Goal: Transaction & Acquisition: Purchase product/service

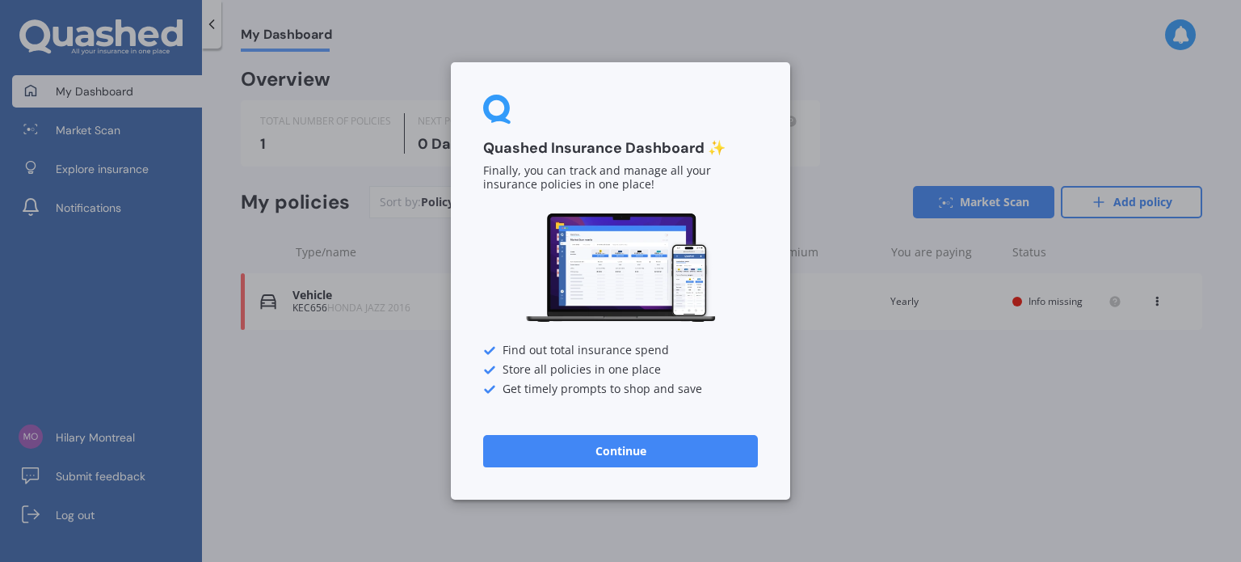
click at [646, 455] on button "Continue" at bounding box center [620, 451] width 275 height 32
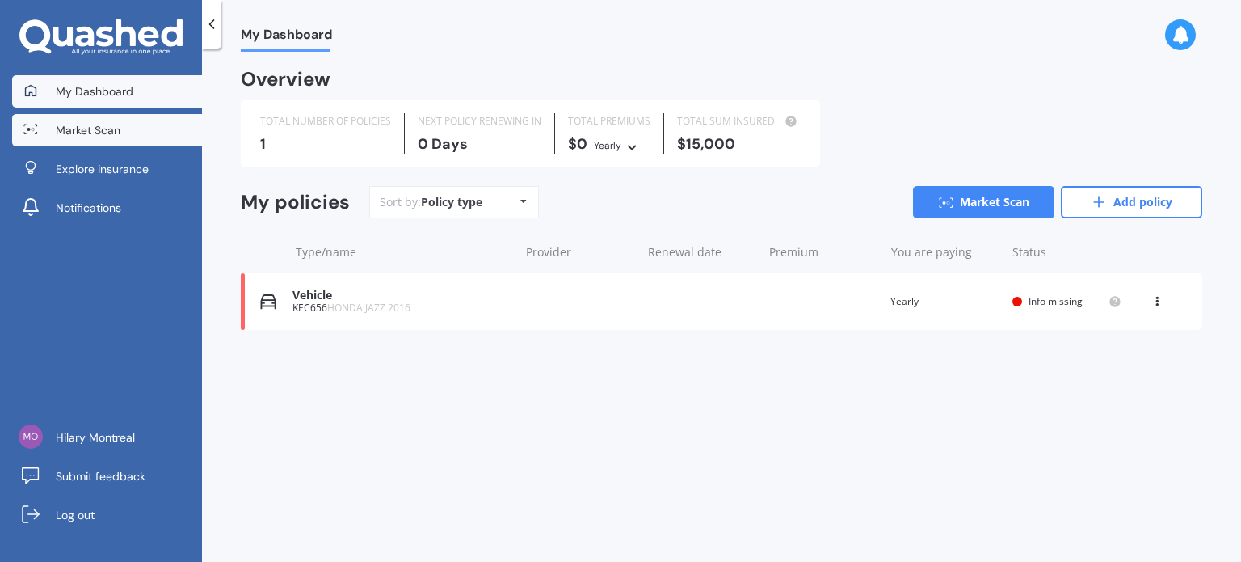
click at [102, 135] on span "Market Scan" at bounding box center [88, 130] width 65 height 16
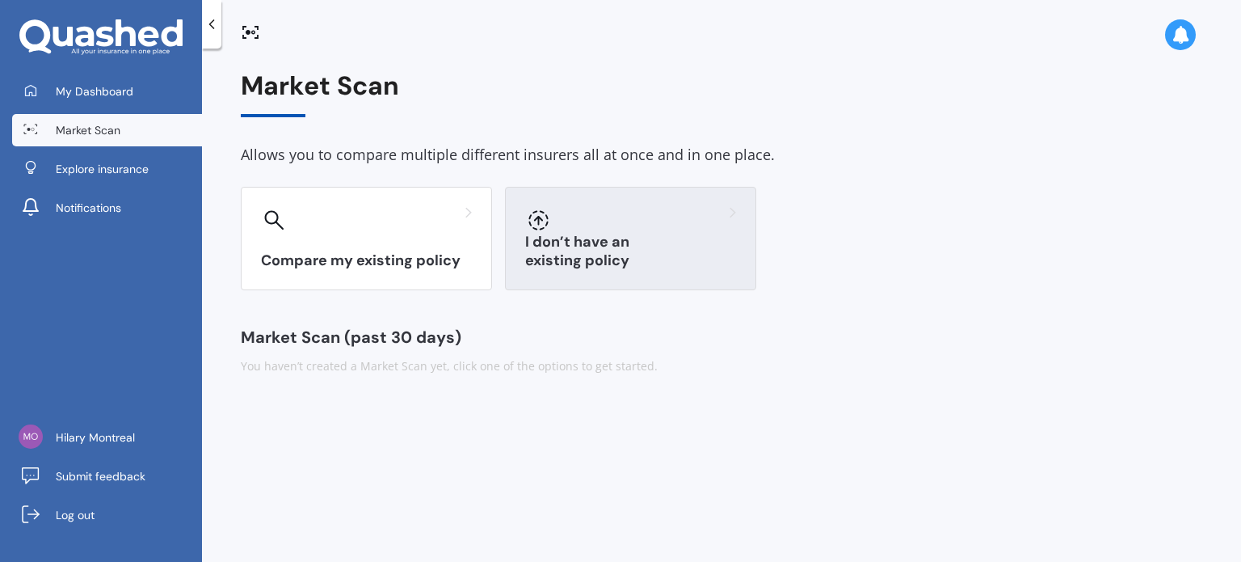
click at [642, 242] on div "I don’t have an existing policy" at bounding box center [630, 238] width 251 height 103
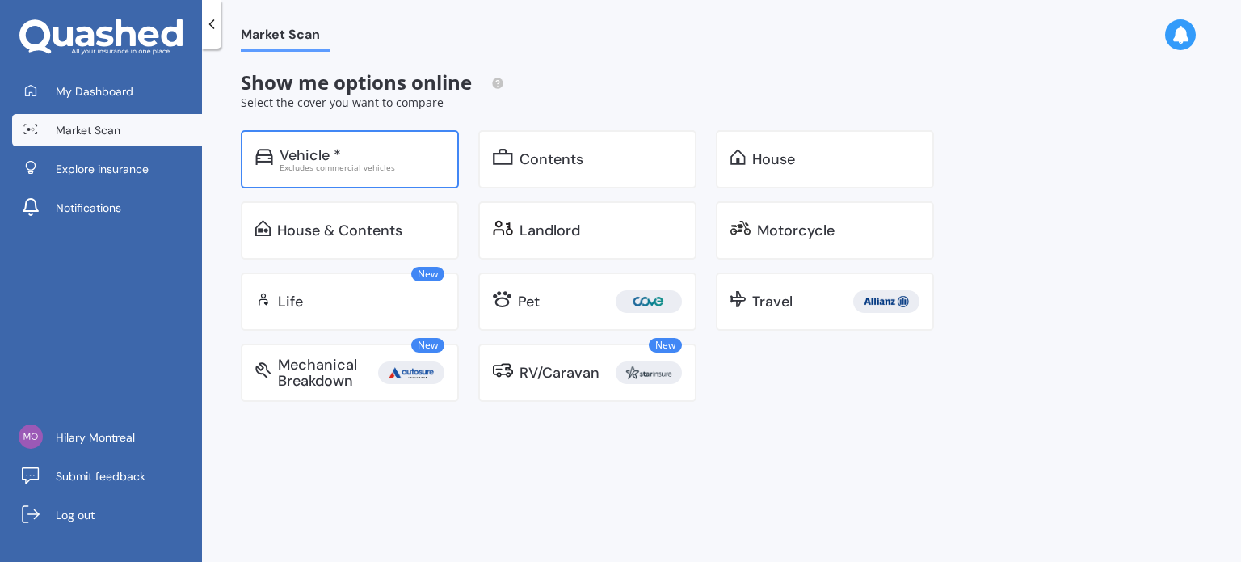
click at [406, 152] on div "Vehicle *" at bounding box center [362, 155] width 165 height 16
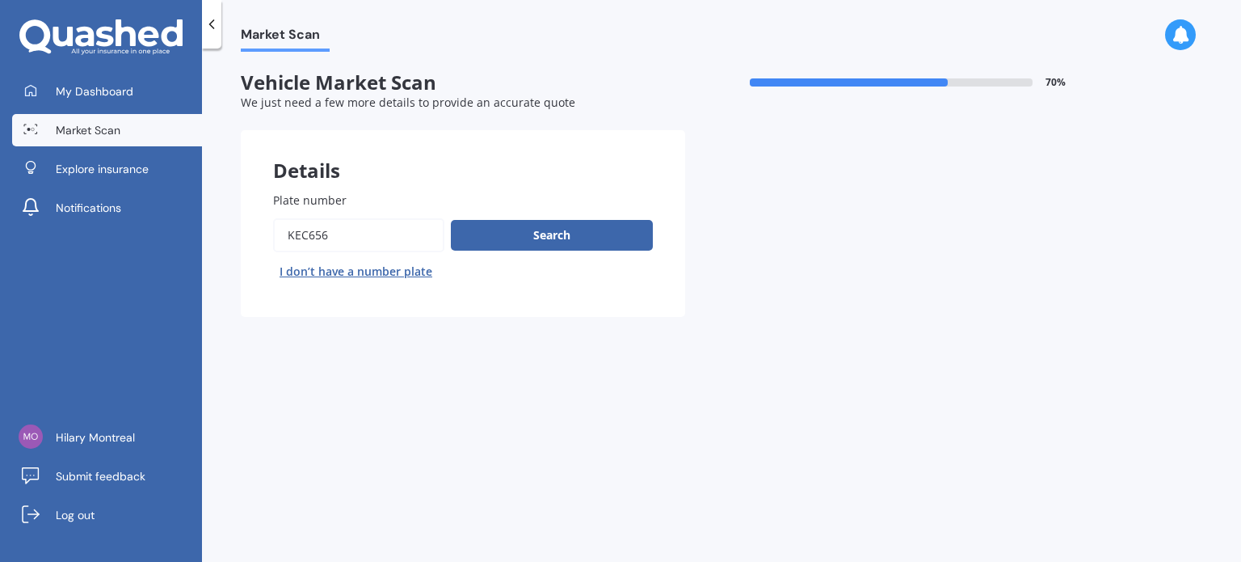
drag, startPoint x: 282, startPoint y: 232, endPoint x: 265, endPoint y: 230, distance: 17.1
click at [265, 230] on div "Plate number Search I don’t have a number plate" at bounding box center [463, 238] width 444 height 158
paste input "2315"
drag, startPoint x: 323, startPoint y: 230, endPoint x: 267, endPoint y: 230, distance: 55.8
click at [267, 230] on div "Plate number Search I don’t have a number plate" at bounding box center [463, 238] width 444 height 158
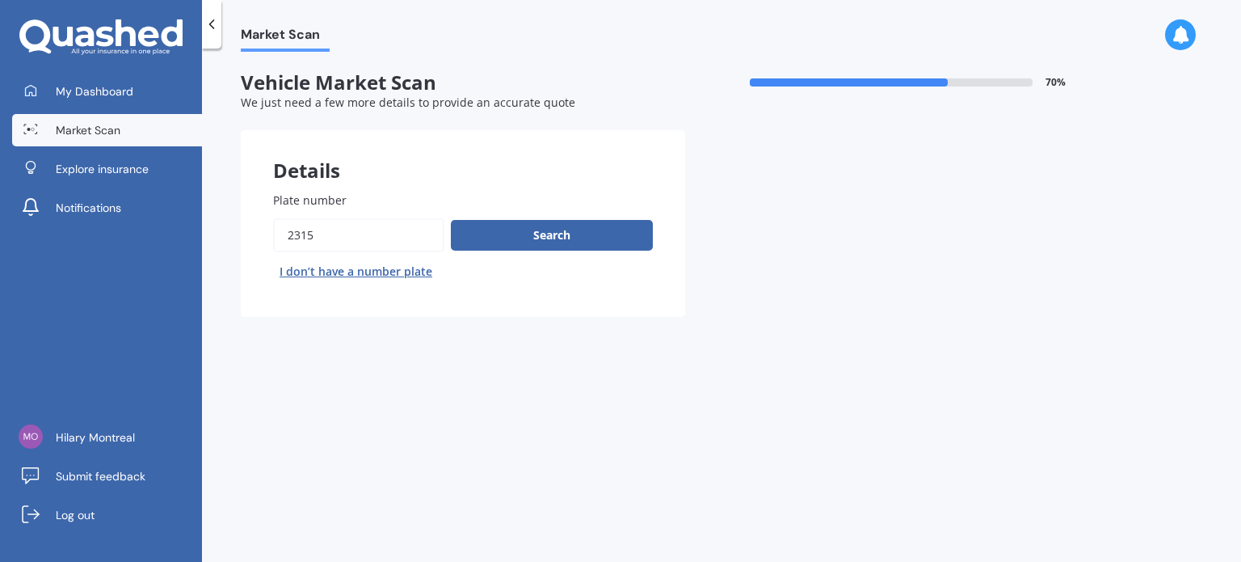
paste input "JZU603"
type input "JZU603"
click at [550, 234] on button "Search" at bounding box center [552, 235] width 202 height 31
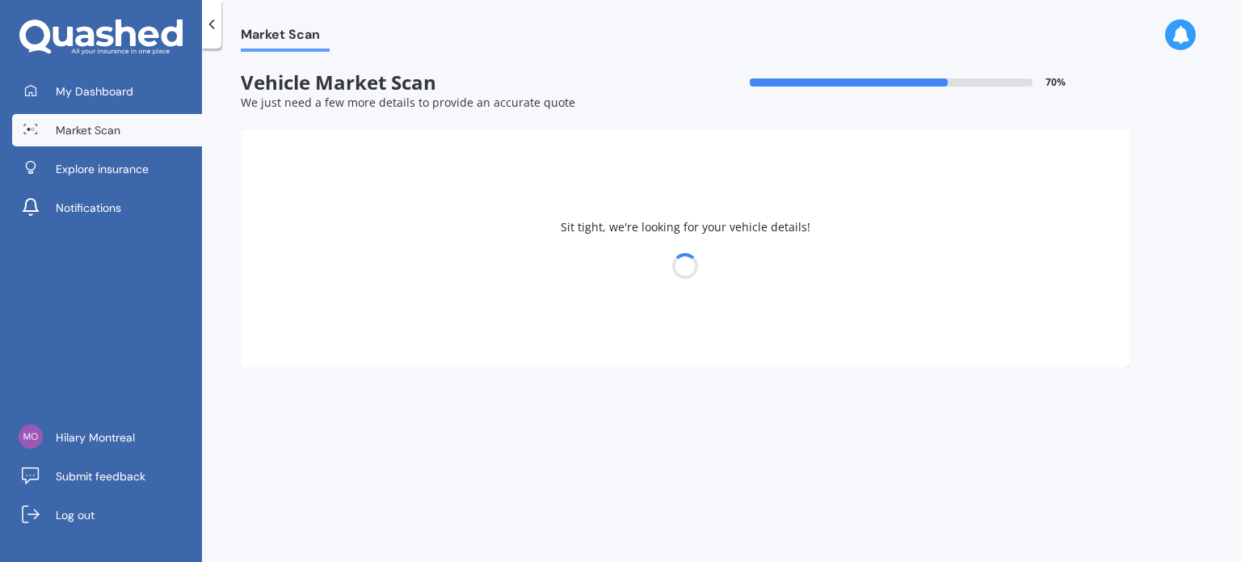
select select "HONDA"
select select "JAZZ"
select select "12"
select select "11"
select select "1969"
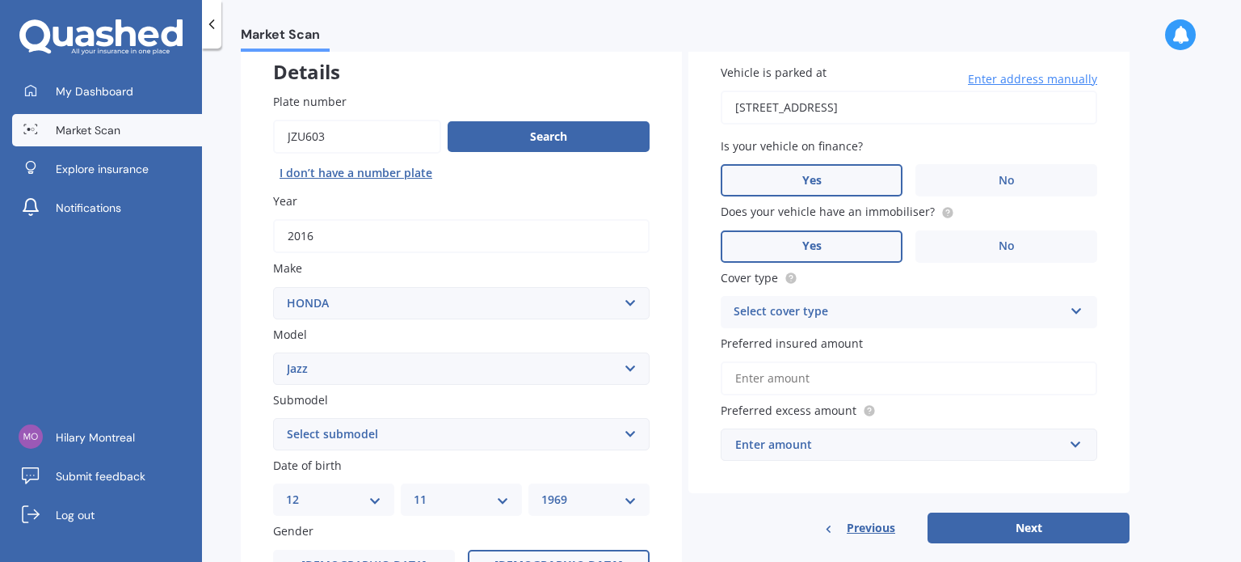
scroll to position [162, 0]
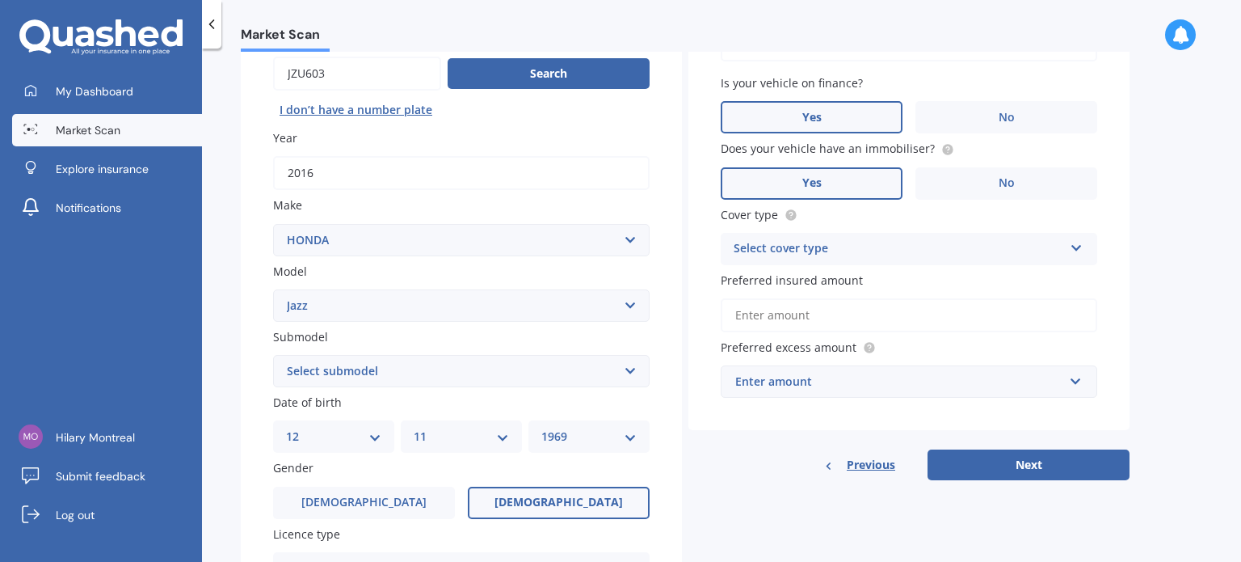
click at [466, 368] on select "Select submodel (all other) 1.3 1.5 Sports Crosstar 1.5P Hatchback RS S" at bounding box center [461, 371] width 377 height 32
select select "RS"
click at [273, 355] on select "Select submodel (all other) 1.3 1.5 Sports Crosstar 1.5P Hatchback RS S" at bounding box center [461, 371] width 377 height 32
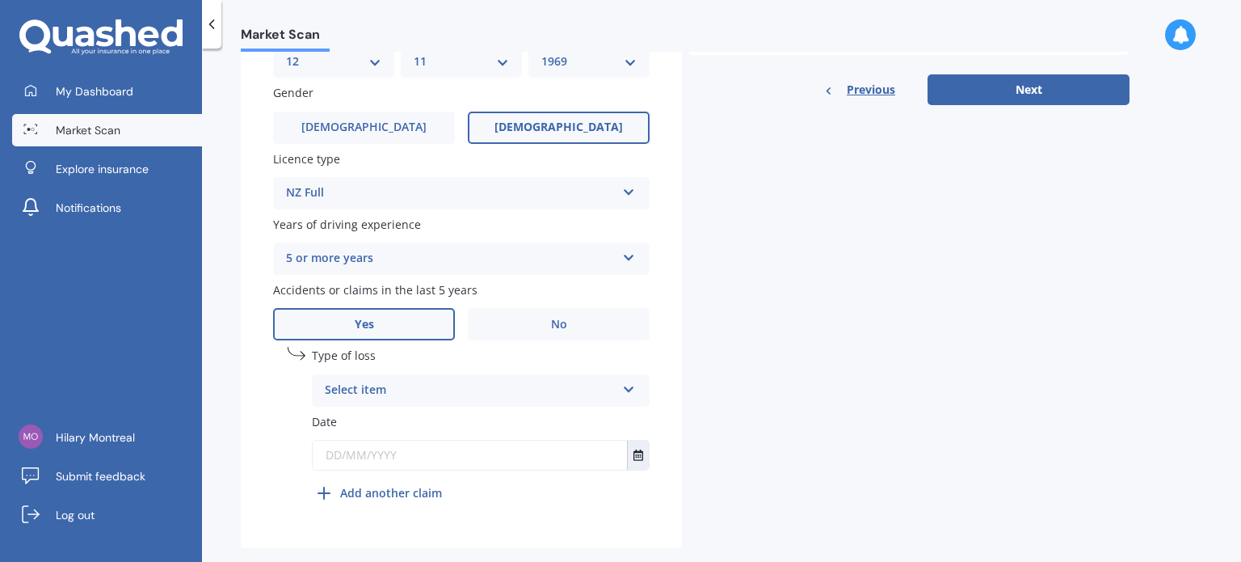
scroll to position [565, 0]
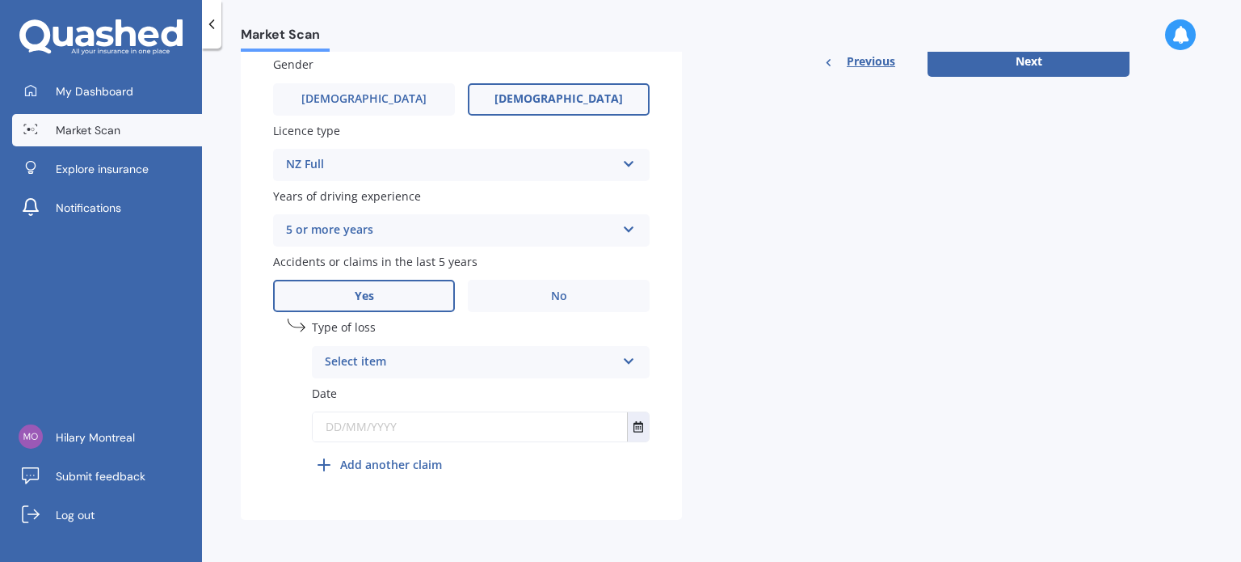
click at [407, 357] on div "Select item" at bounding box center [470, 361] width 291 height 19
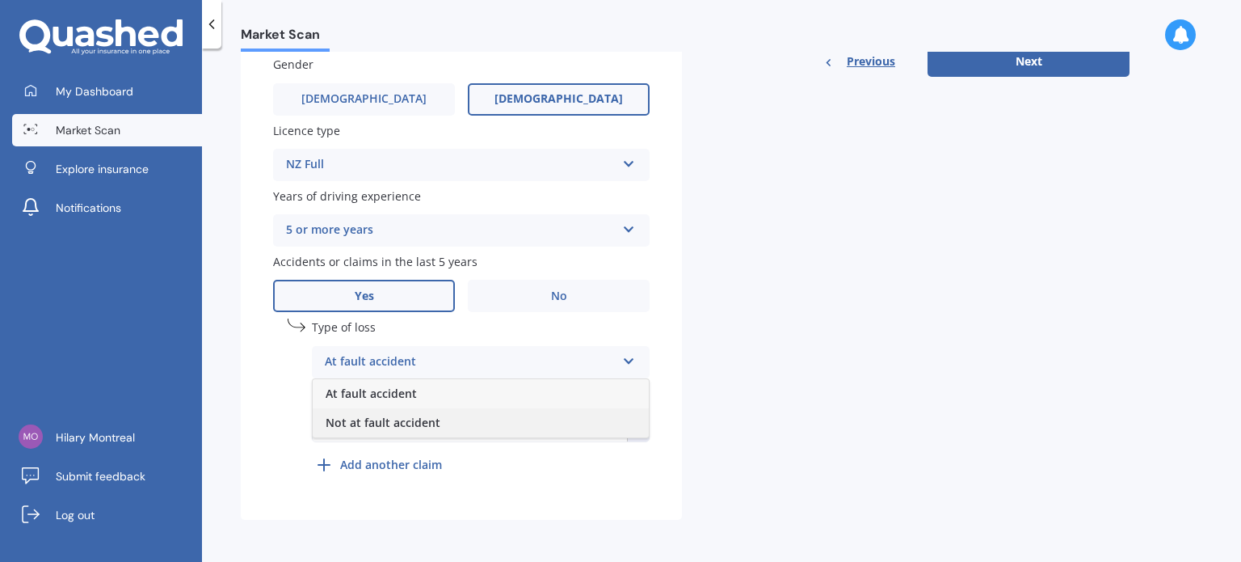
click at [441, 417] on div "Not at fault accident" at bounding box center [481, 422] width 336 height 29
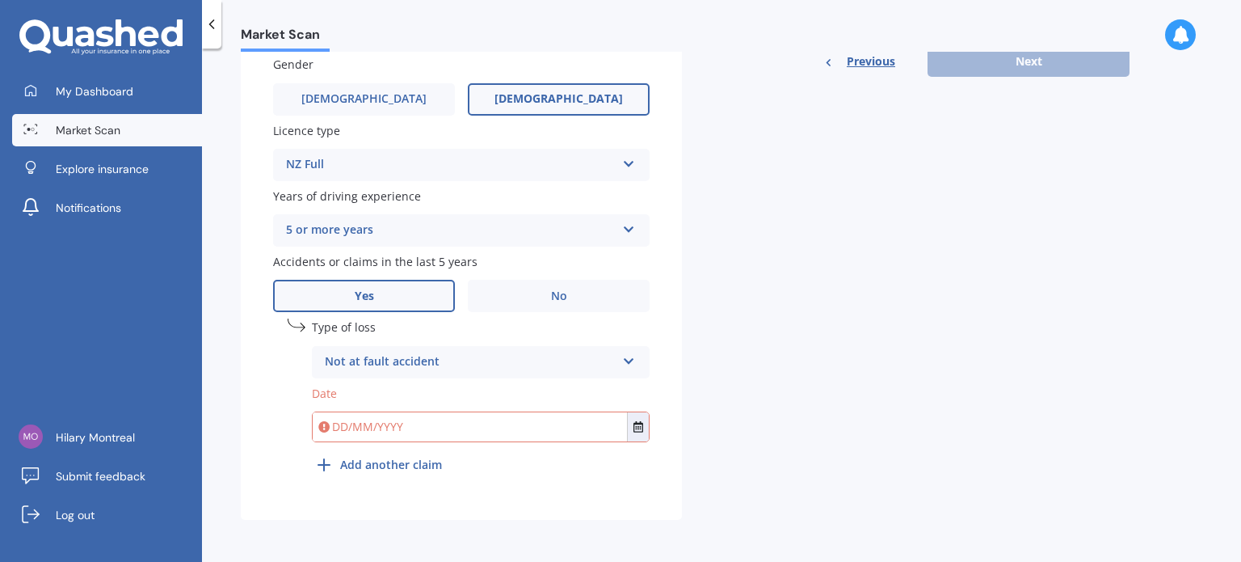
click at [439, 420] on input "text" at bounding box center [470, 426] width 314 height 29
click at [637, 424] on icon "Select date" at bounding box center [639, 426] width 10 height 11
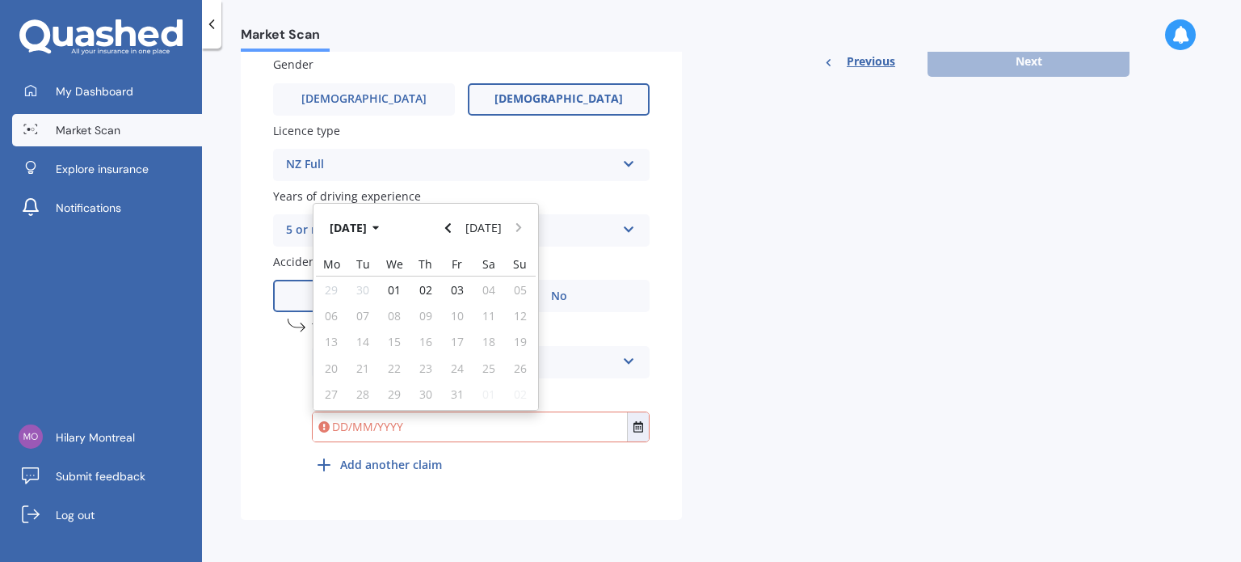
click at [798, 385] on div "Details Plate number Search I don’t have a number plate Year [DATE] Make Select…" at bounding box center [685, 42] width 889 height 954
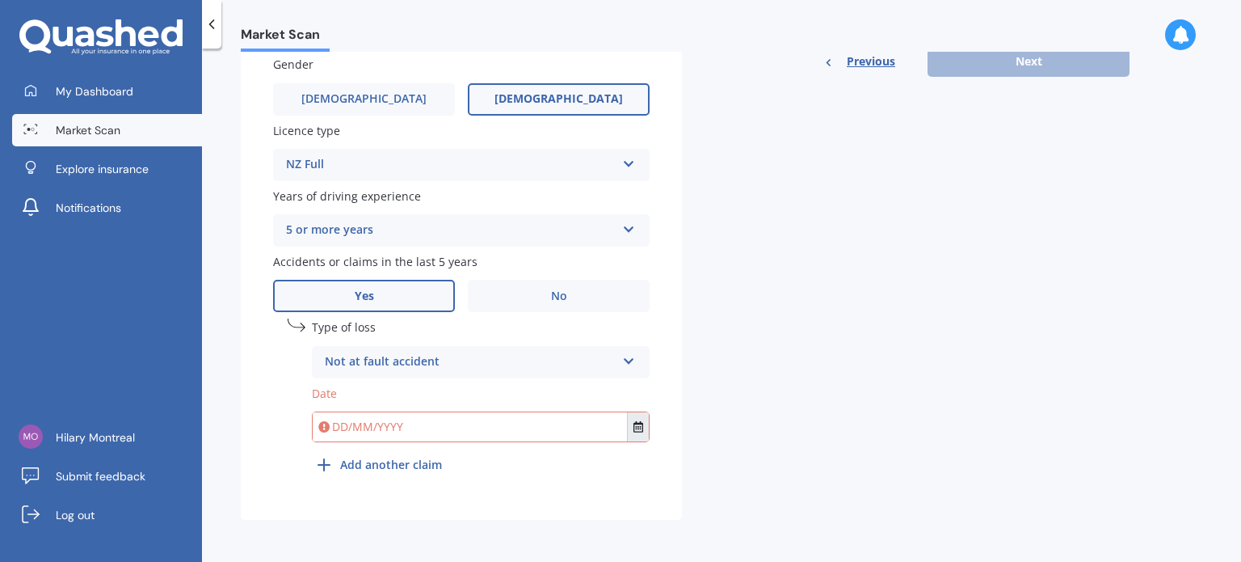
click at [643, 425] on button "Select date" at bounding box center [638, 426] width 22 height 29
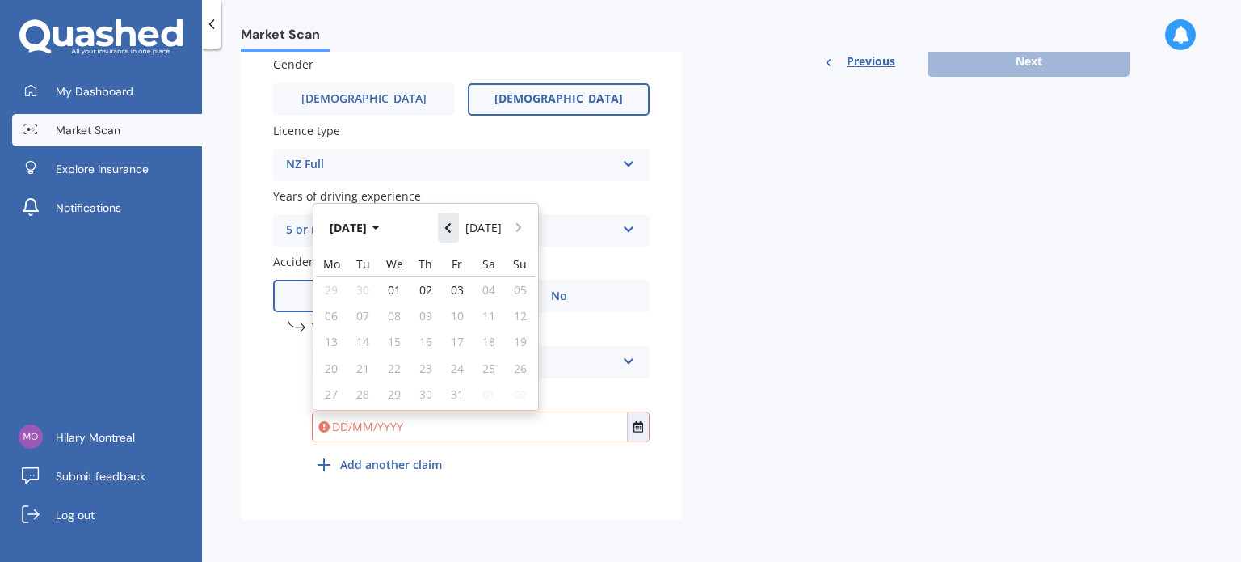
click at [452, 229] on icon "Navigate back" at bounding box center [447, 227] width 7 height 11
click at [485, 368] on span "27" at bounding box center [488, 367] width 13 height 15
type input "[DATE]"
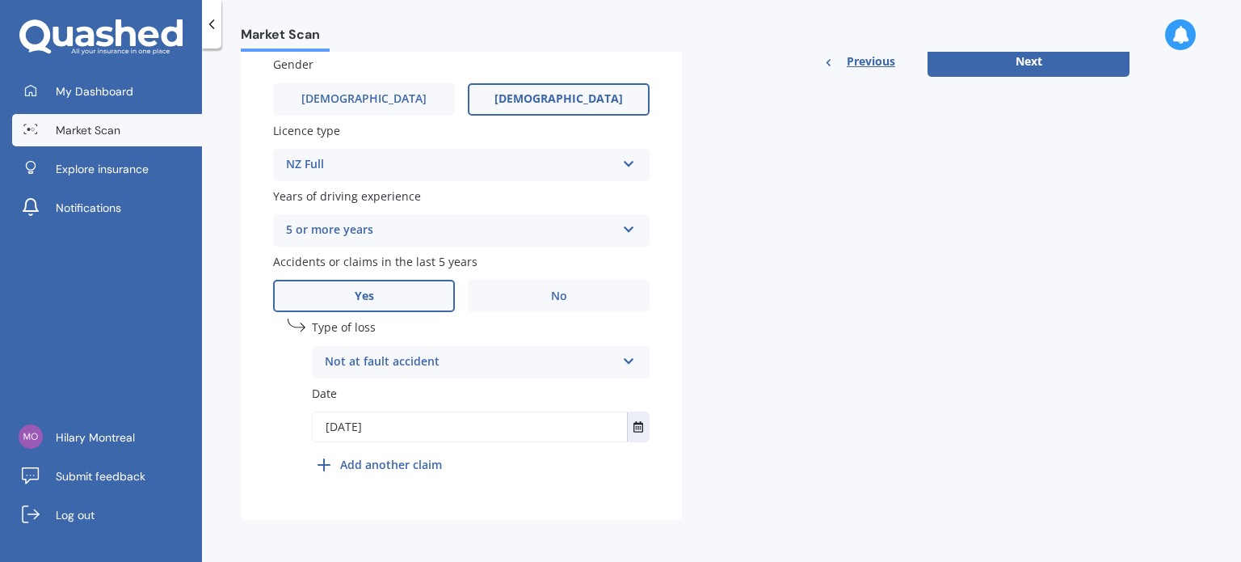
click at [376, 461] on b "Add another claim" at bounding box center [391, 464] width 102 height 17
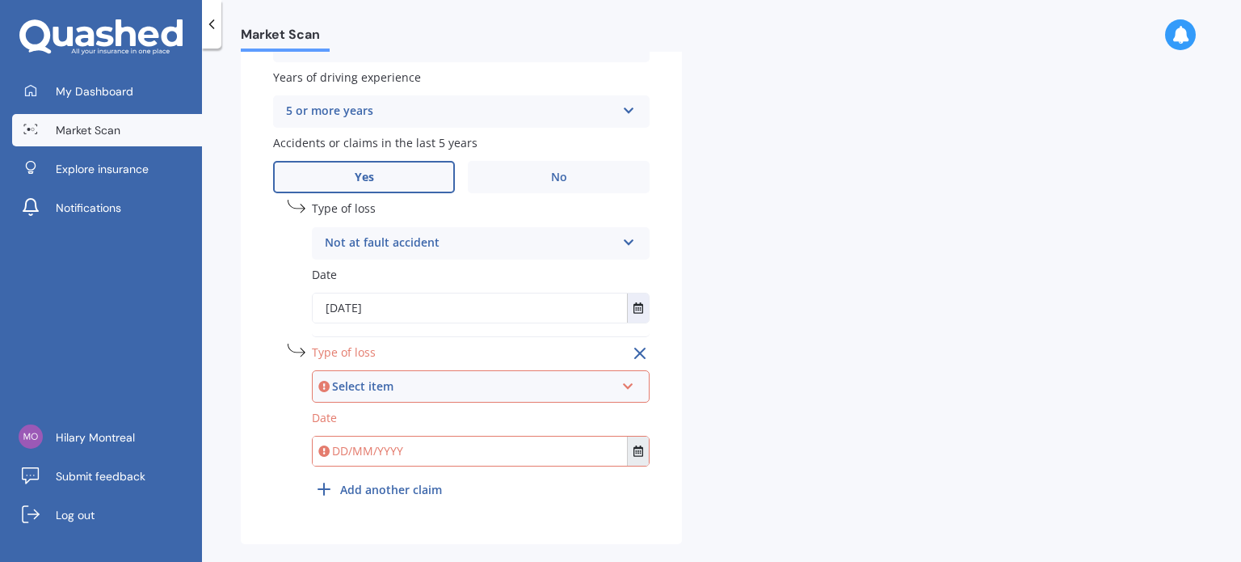
scroll to position [708, 0]
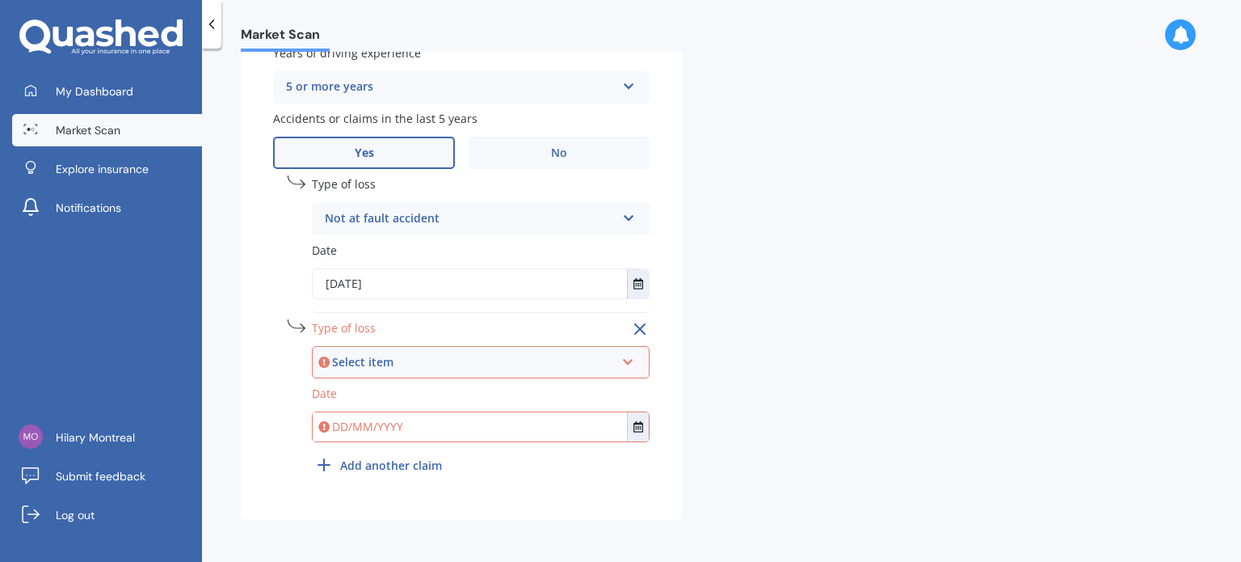
click at [398, 354] on div "Select item" at bounding box center [473, 362] width 283 height 18
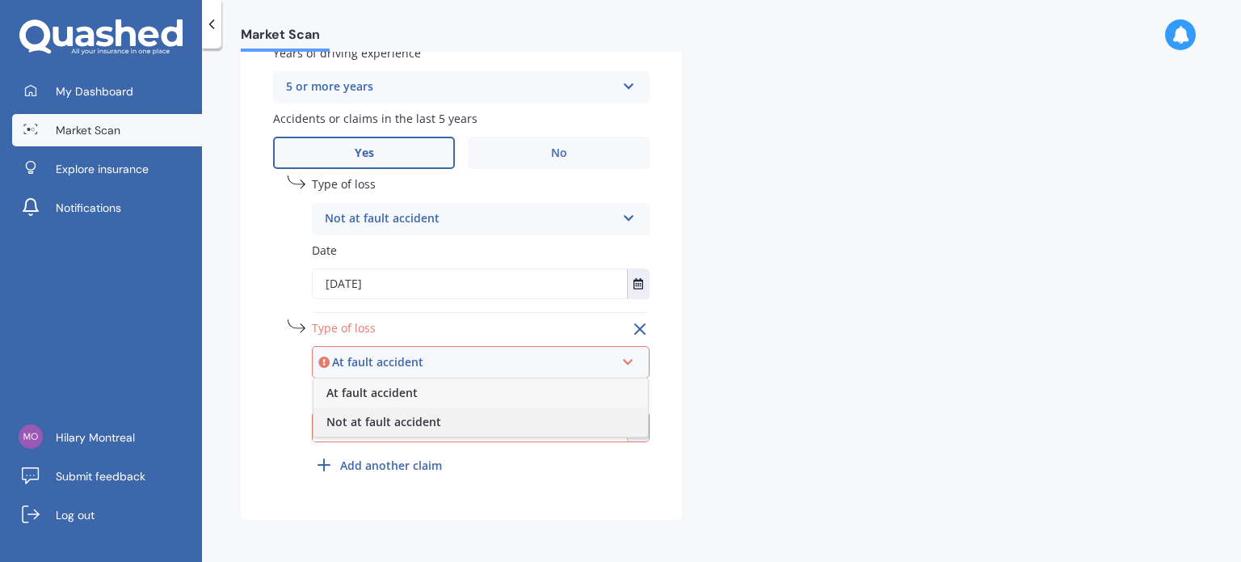
click at [377, 423] on span "Not at fault accident" at bounding box center [383, 421] width 115 height 15
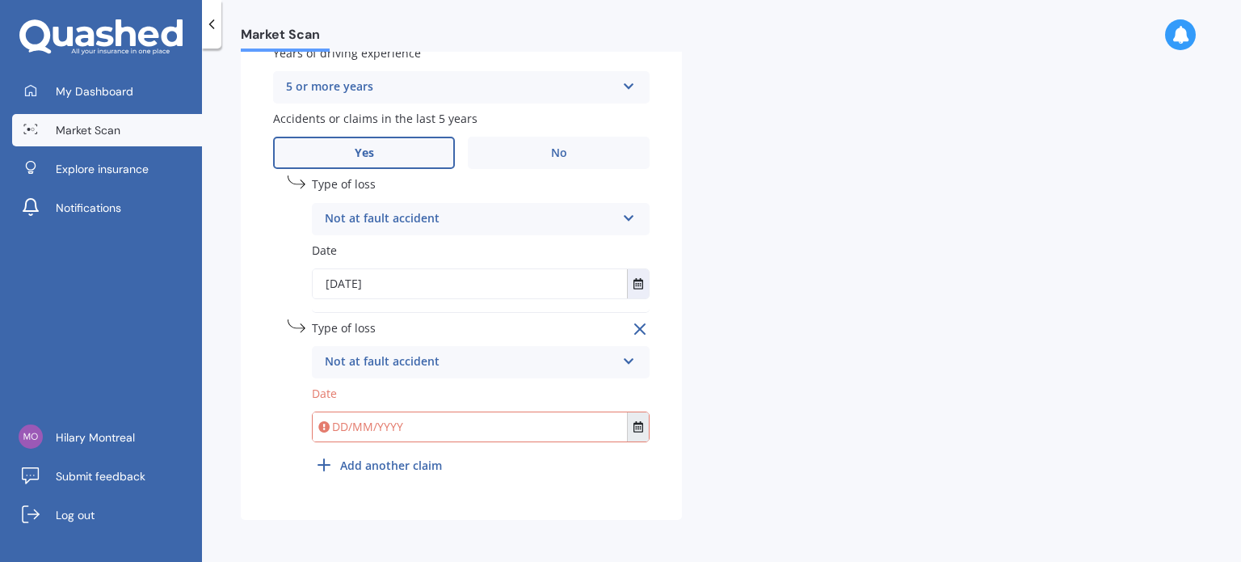
click at [640, 429] on icon "Select date" at bounding box center [639, 426] width 10 height 11
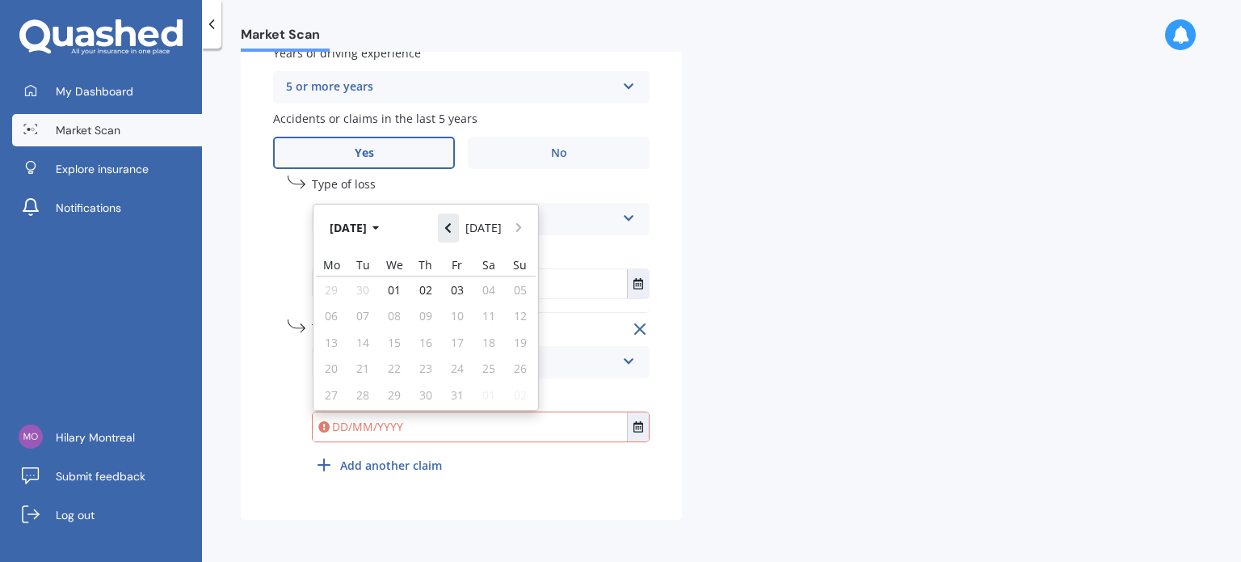
click at [451, 223] on icon "Navigate back" at bounding box center [447, 227] width 7 height 11
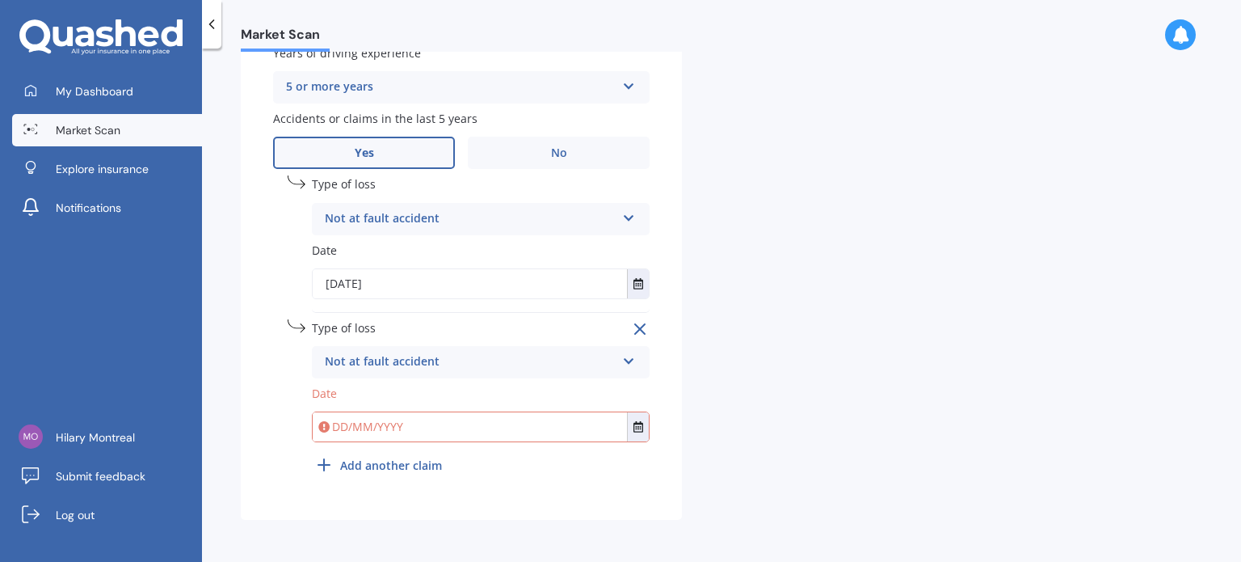
click at [388, 427] on input "text" at bounding box center [470, 426] width 314 height 29
click at [642, 432] on icon "Select date" at bounding box center [639, 426] width 10 height 11
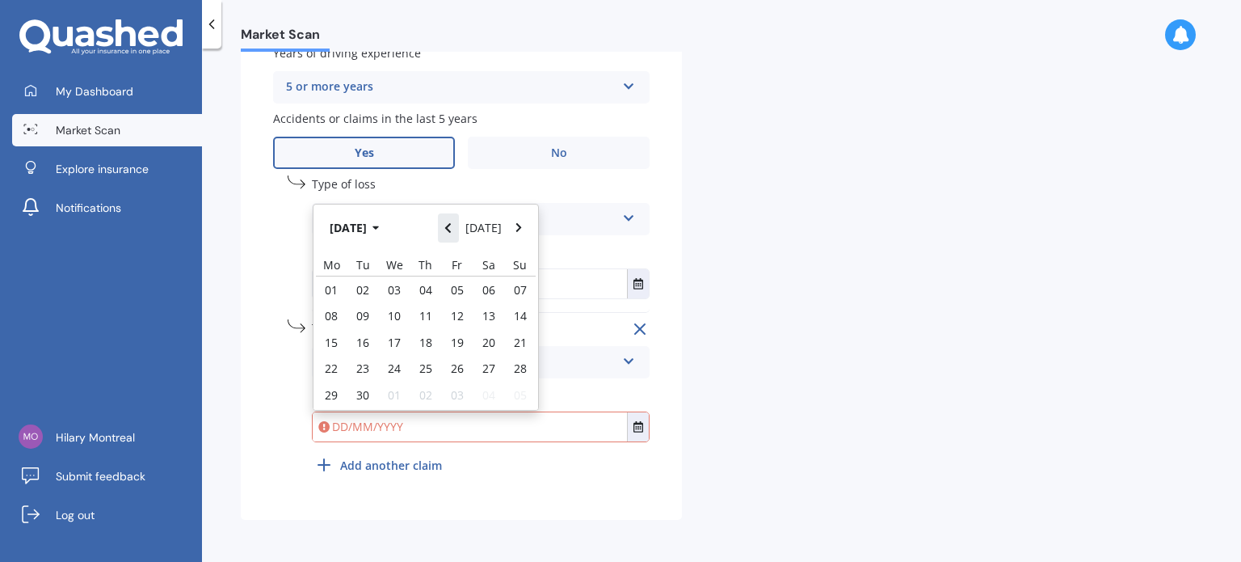
click at [450, 227] on icon "Navigate back" at bounding box center [448, 228] width 6 height 10
click at [364, 316] on span "05" at bounding box center [362, 315] width 13 height 15
type input "[DATE]"
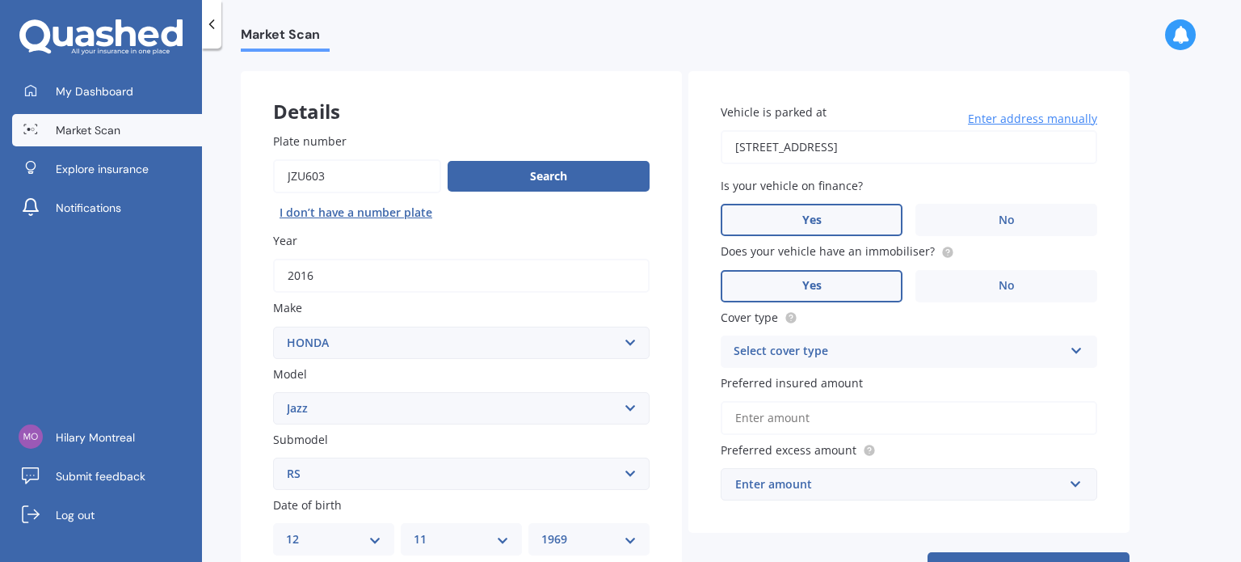
scroll to position [162, 0]
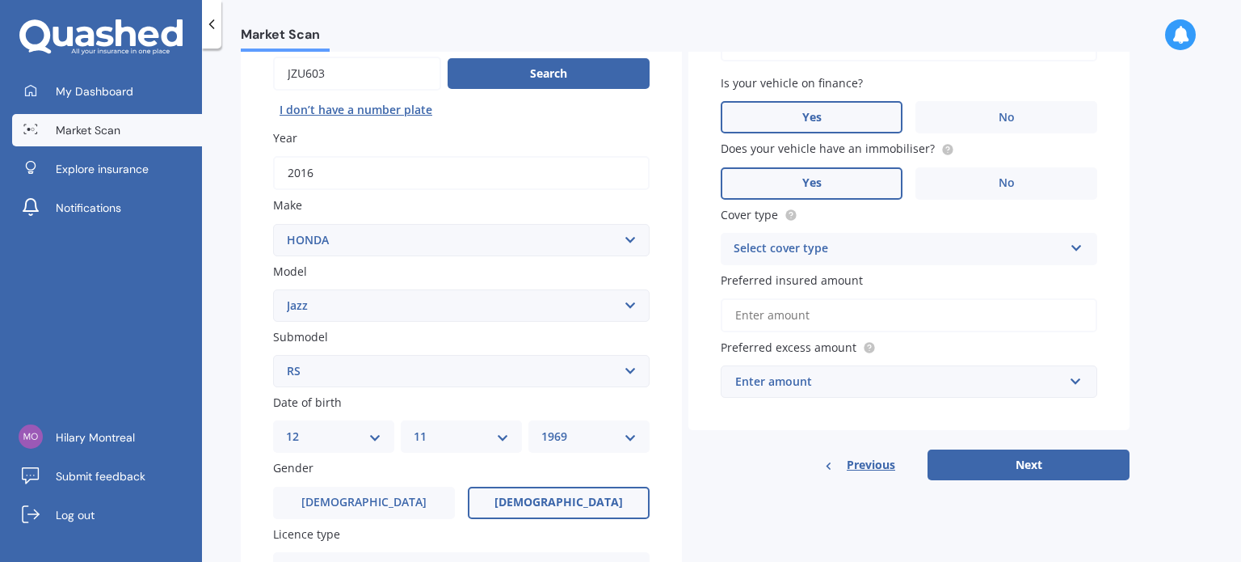
click at [753, 242] on div "Select cover type" at bounding box center [899, 248] width 330 height 19
click at [769, 279] on span "Comprehensive" at bounding box center [778, 279] width 86 height 15
click at [819, 314] on input "Preferred insured amount" at bounding box center [909, 315] width 377 height 34
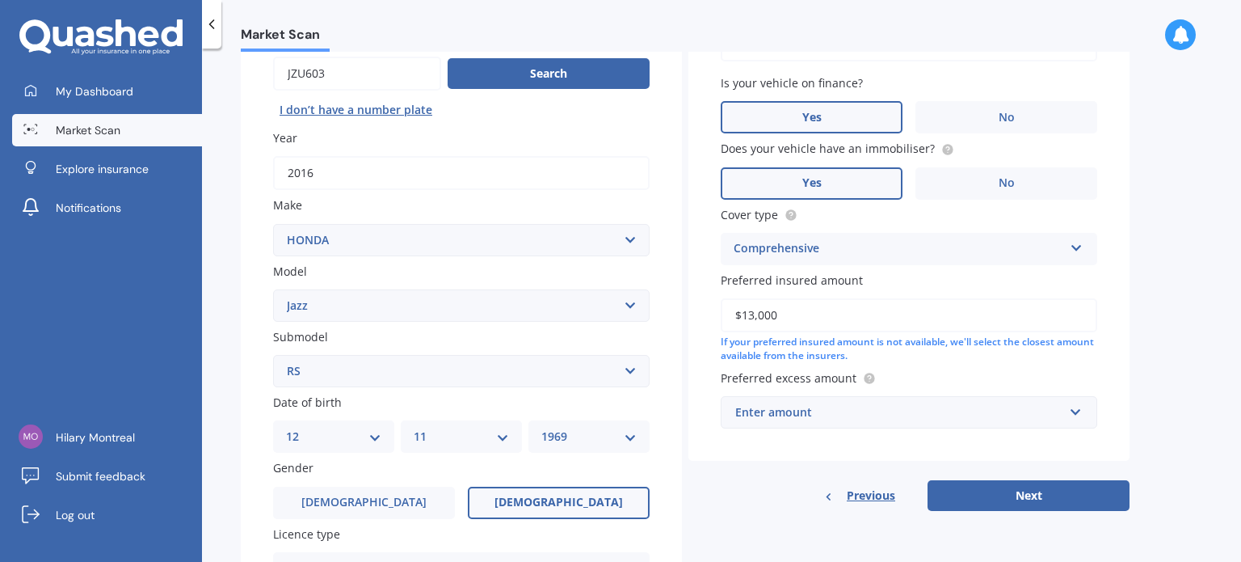
type input "$13,000"
click at [837, 408] on div "Enter amount" at bounding box center [899, 412] width 328 height 18
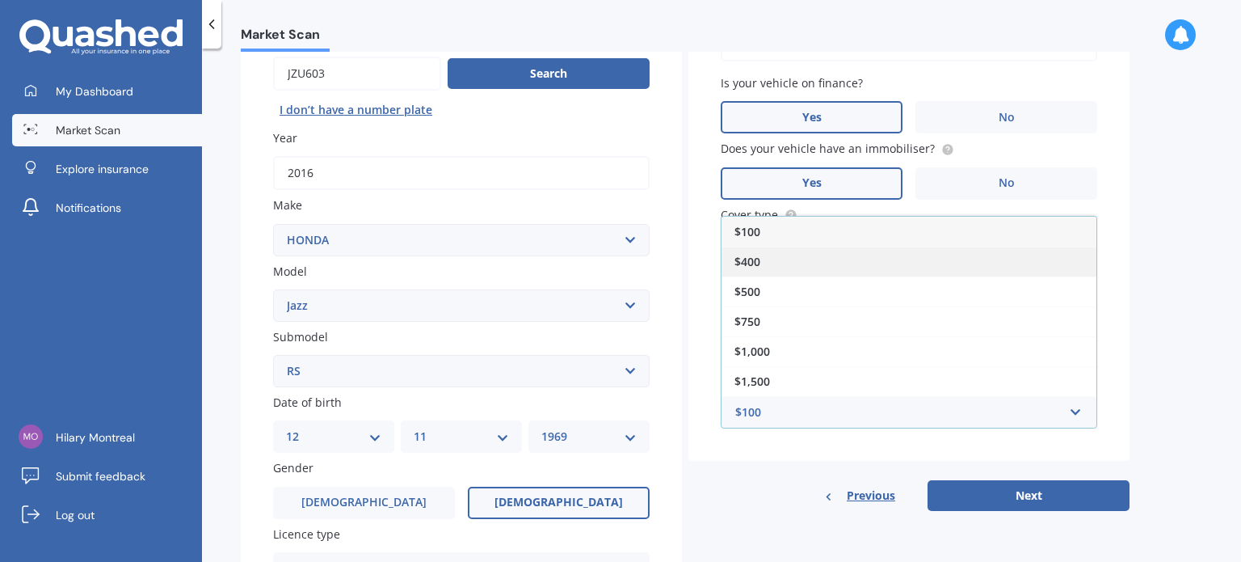
click at [773, 258] on div "$400" at bounding box center [909, 261] width 375 height 30
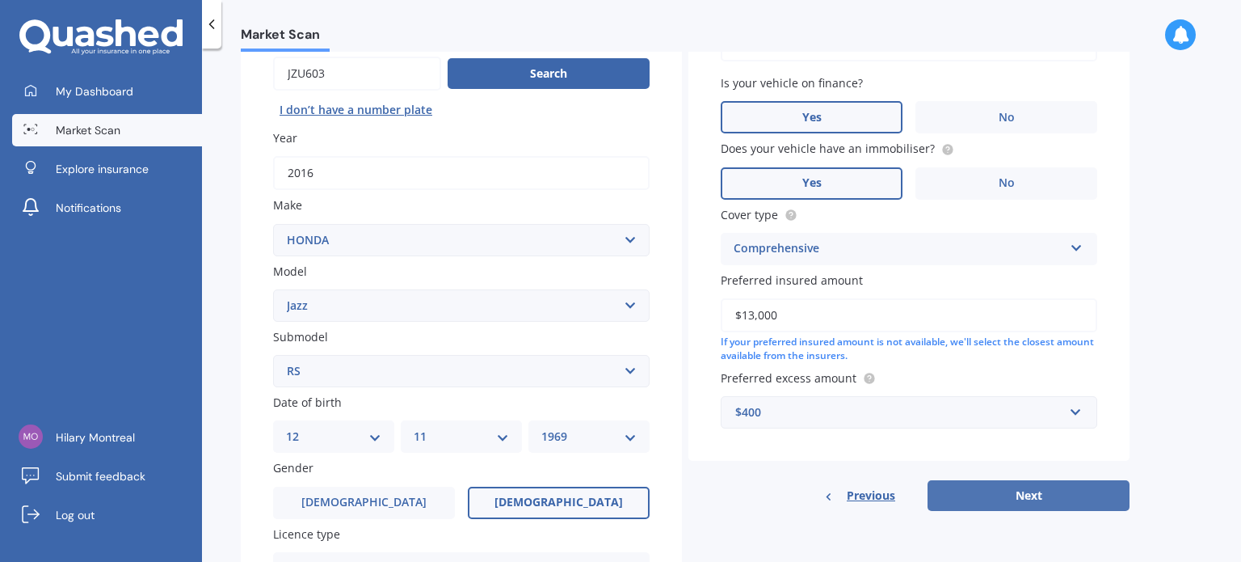
click at [1021, 499] on button "Next" at bounding box center [1029, 495] width 202 height 31
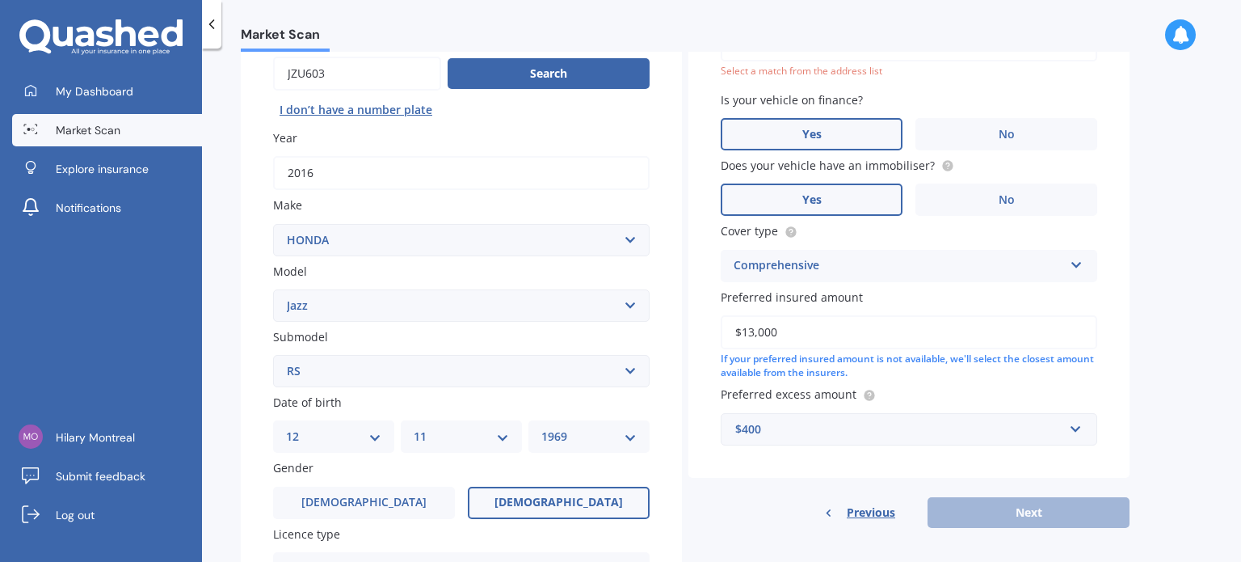
scroll to position [110, 0]
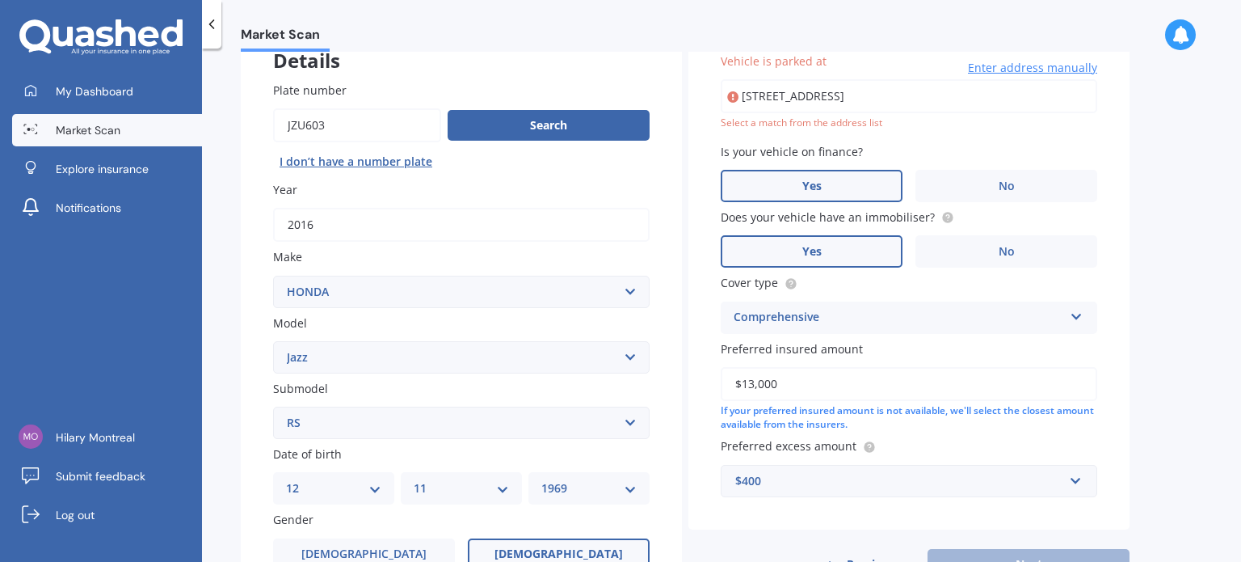
type input "[STREET_ADDRESS]"
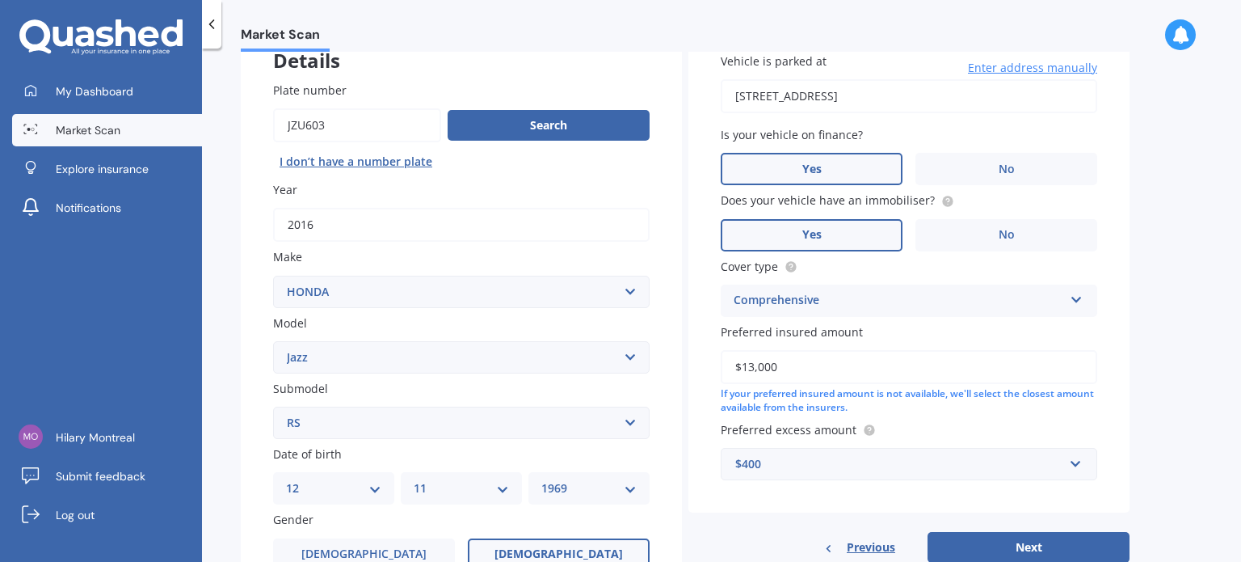
scroll to position [272, 0]
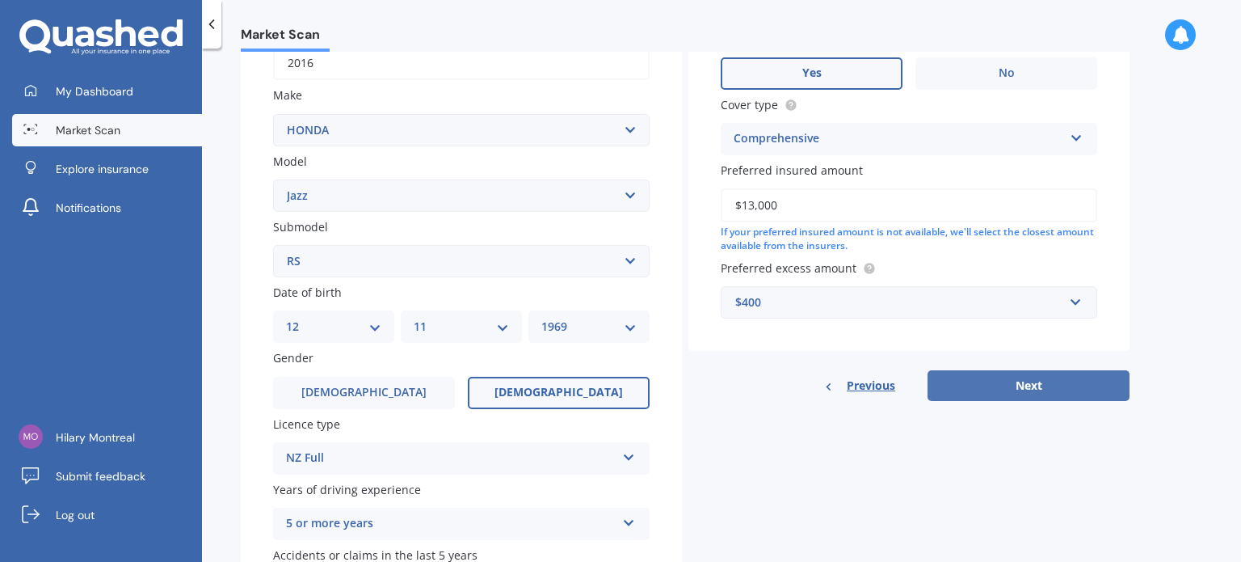
click at [1012, 377] on button "Next" at bounding box center [1029, 385] width 202 height 31
select select "12"
select select "11"
select select "1969"
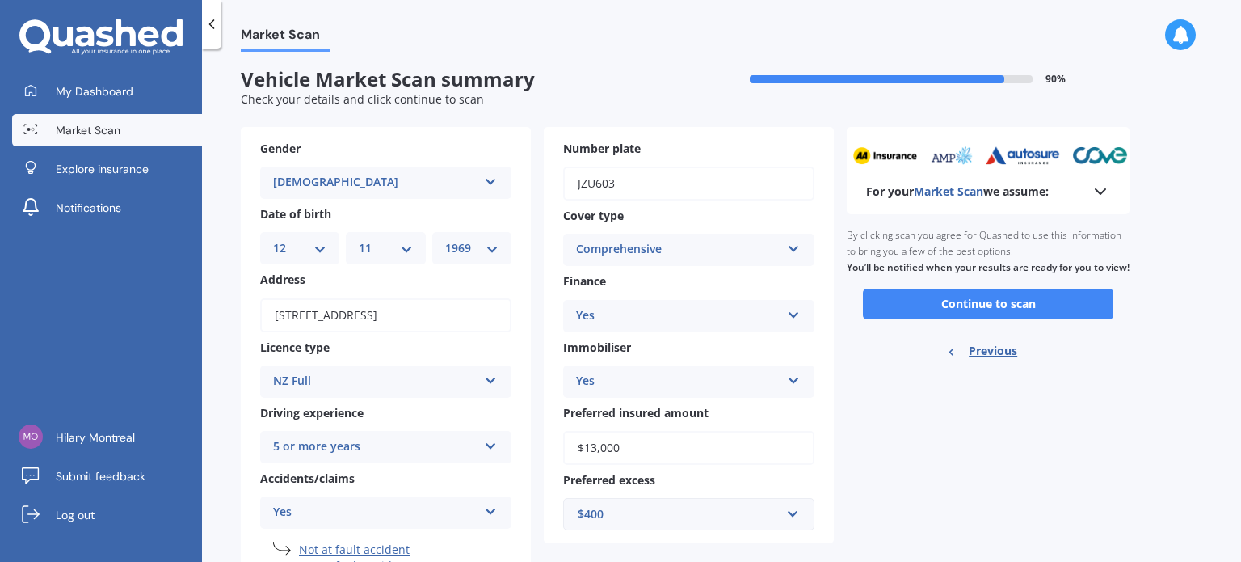
scroll to position [0, 0]
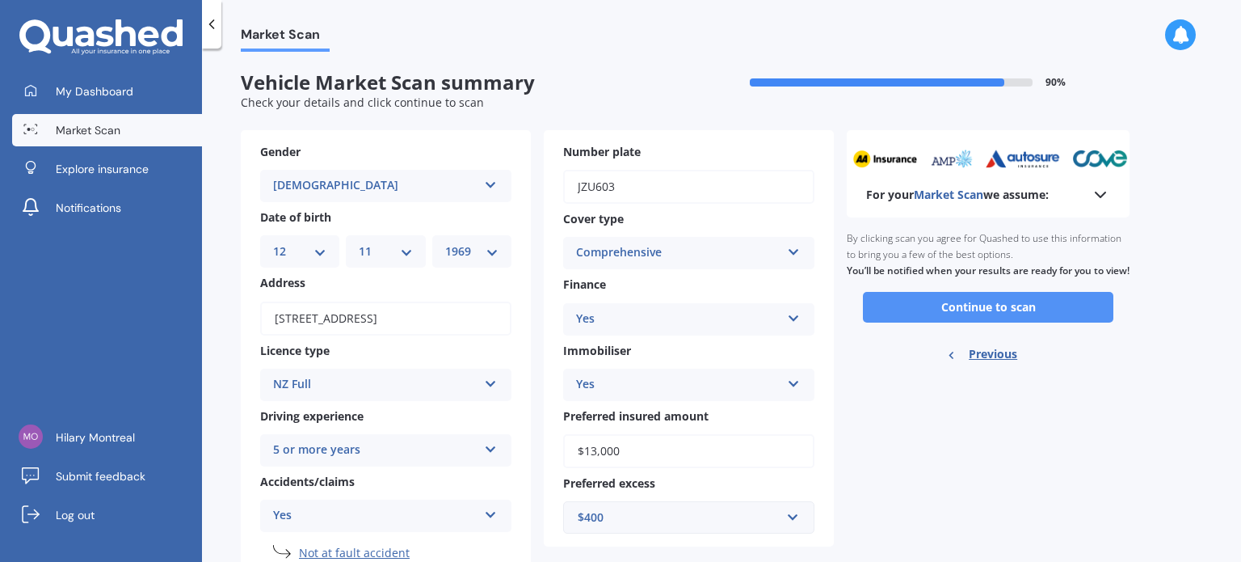
click at [974, 319] on button "Continue to scan" at bounding box center [988, 307] width 251 height 31
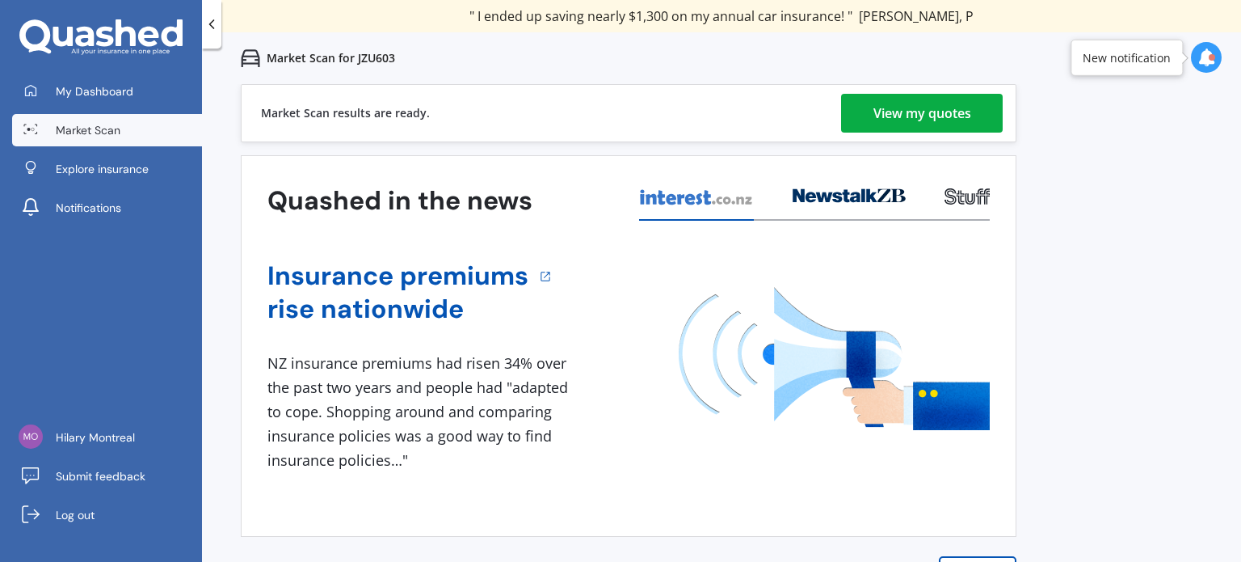
click at [910, 105] on div "View my quotes" at bounding box center [923, 113] width 98 height 39
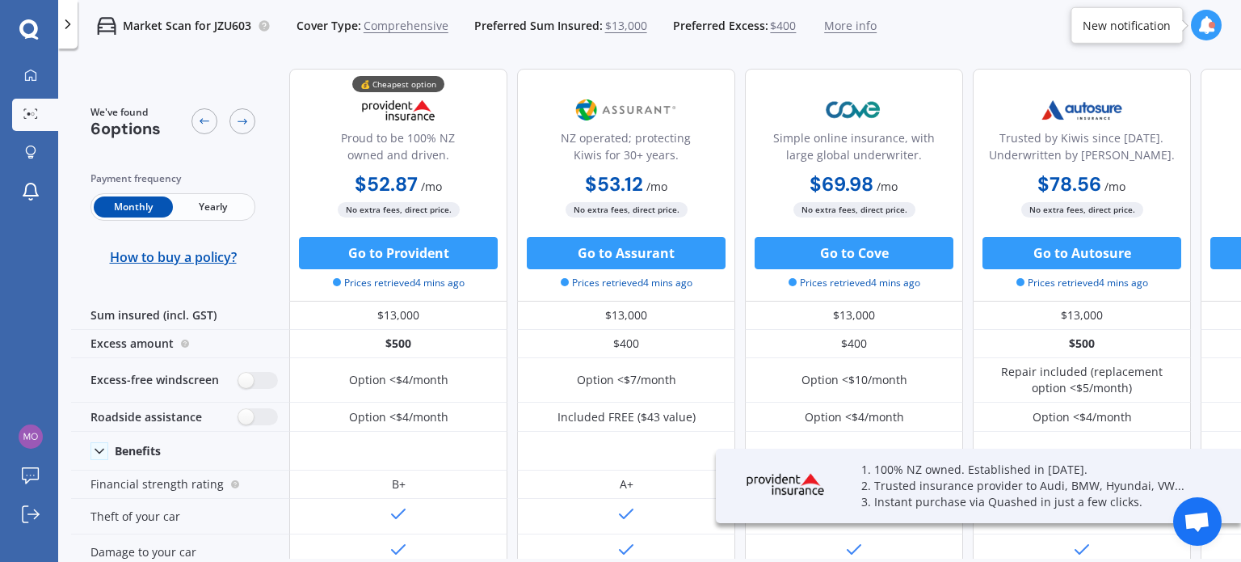
click at [214, 205] on span "Yearly" at bounding box center [212, 206] width 79 height 21
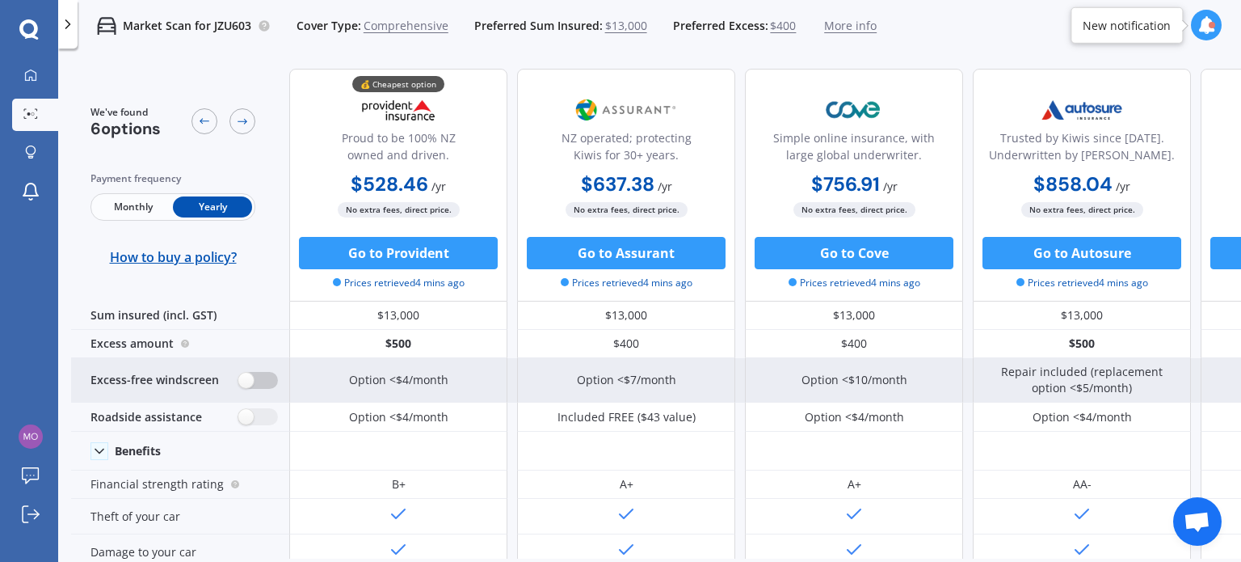
click at [252, 377] on label at bounding box center [258, 380] width 40 height 17
radio input "true"
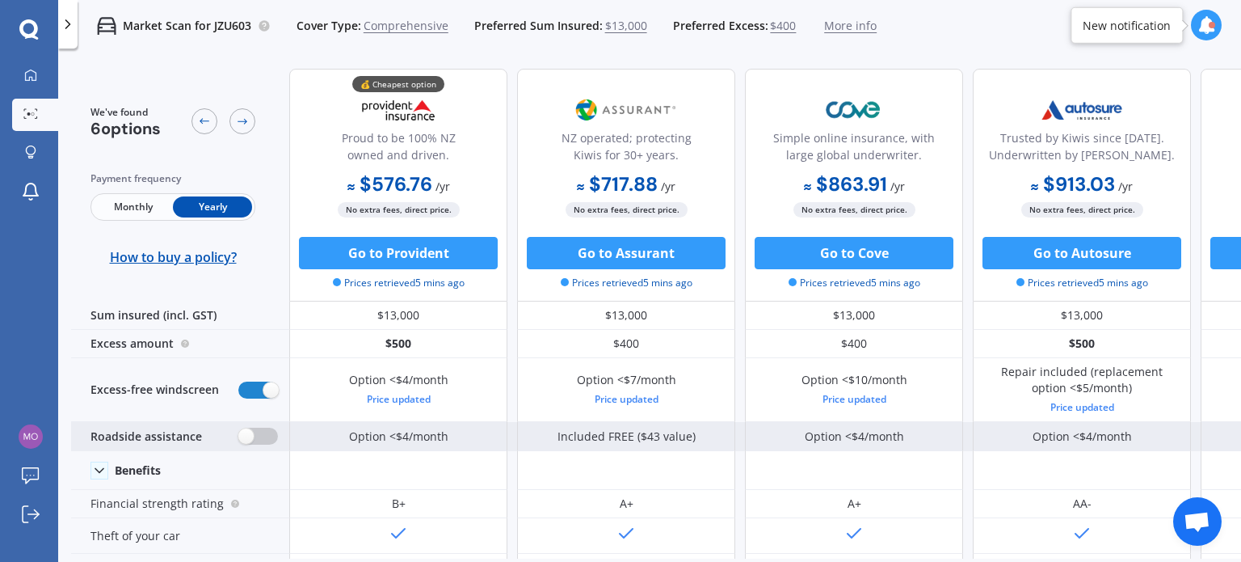
click at [252, 432] on label at bounding box center [258, 435] width 40 height 17
radio input "true"
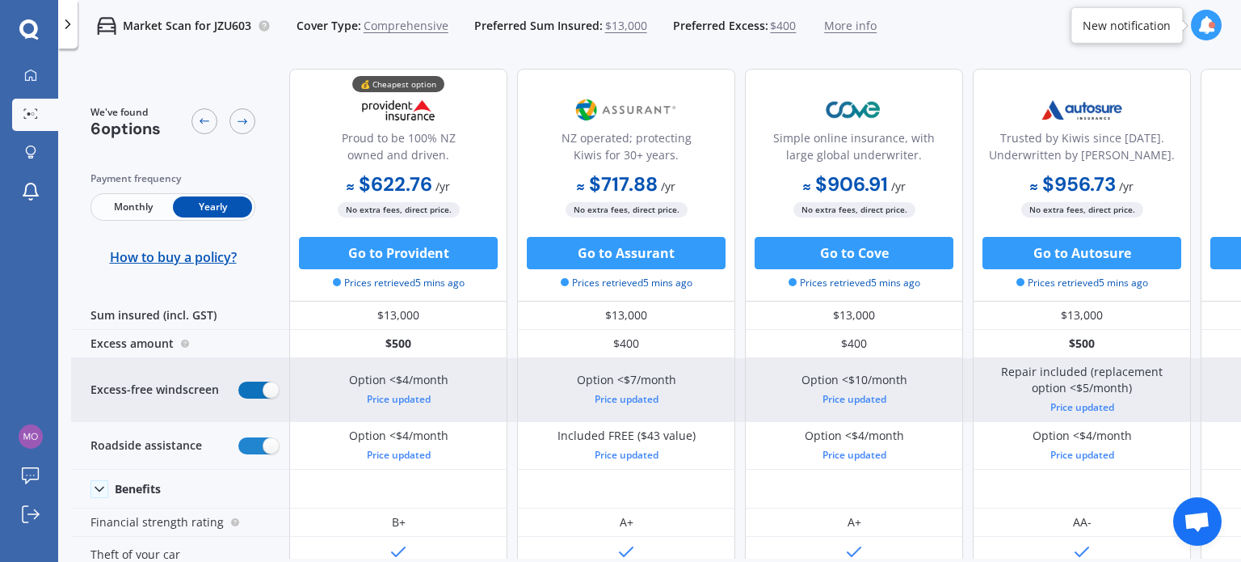
click at [257, 385] on label at bounding box center [258, 389] width 40 height 17
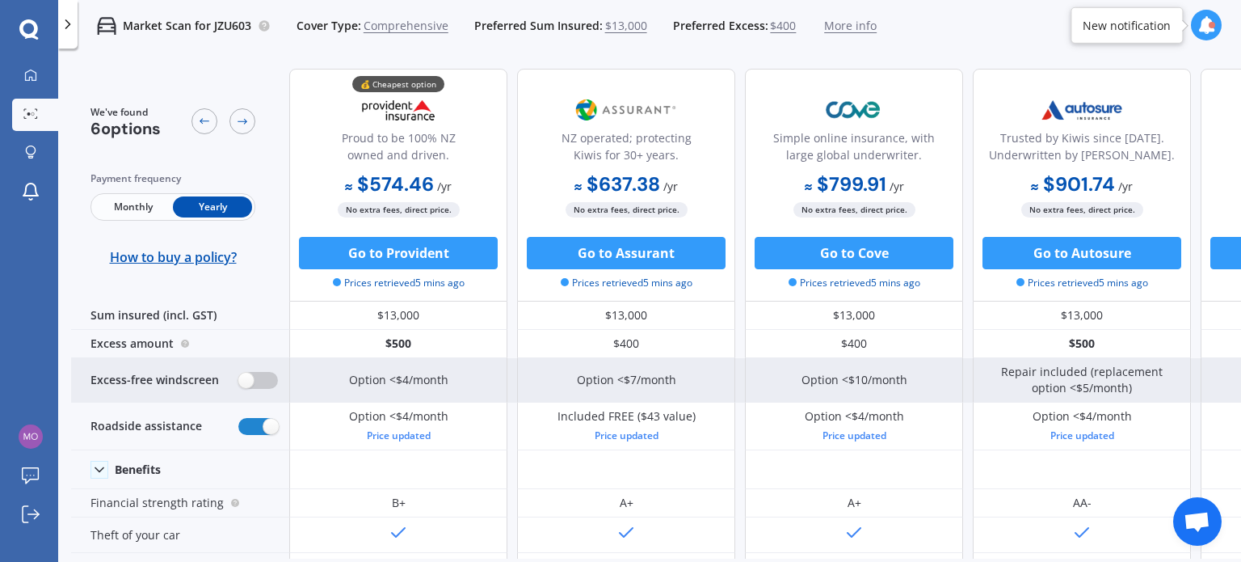
click at [257, 385] on label at bounding box center [258, 380] width 40 height 17
radio input "true"
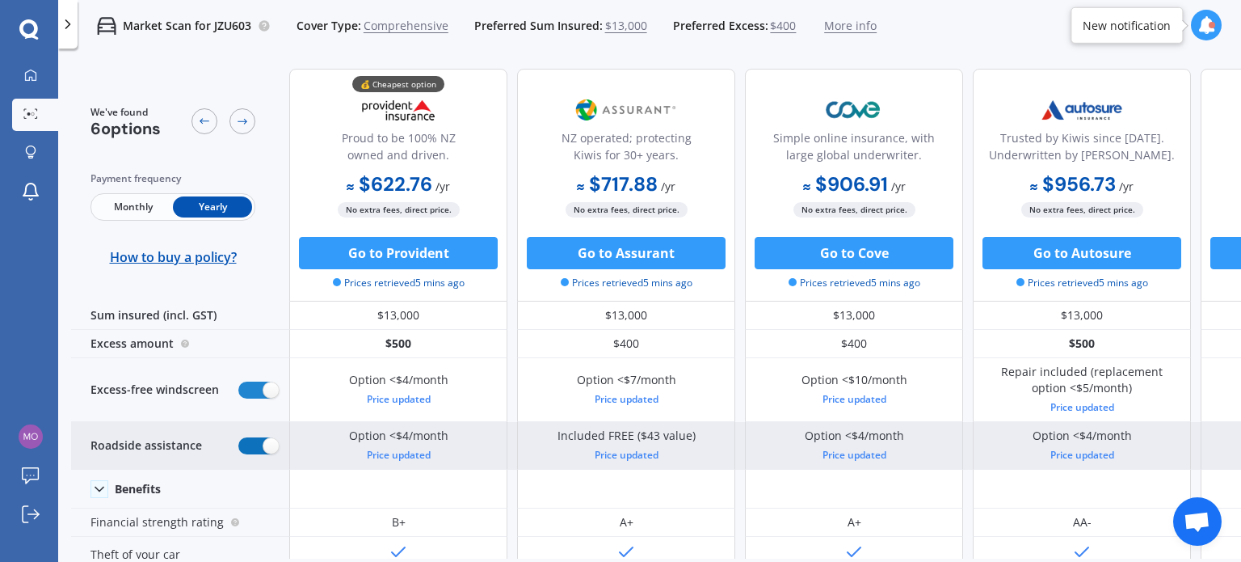
click at [263, 442] on label at bounding box center [258, 445] width 40 height 17
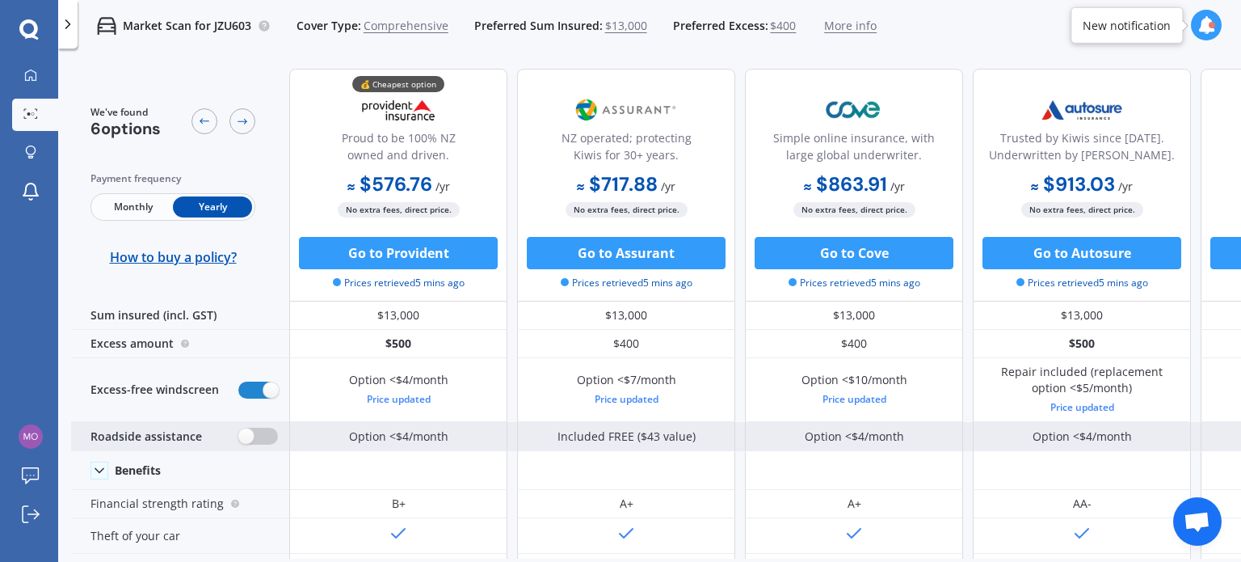
click at [263, 442] on label at bounding box center [258, 435] width 40 height 17
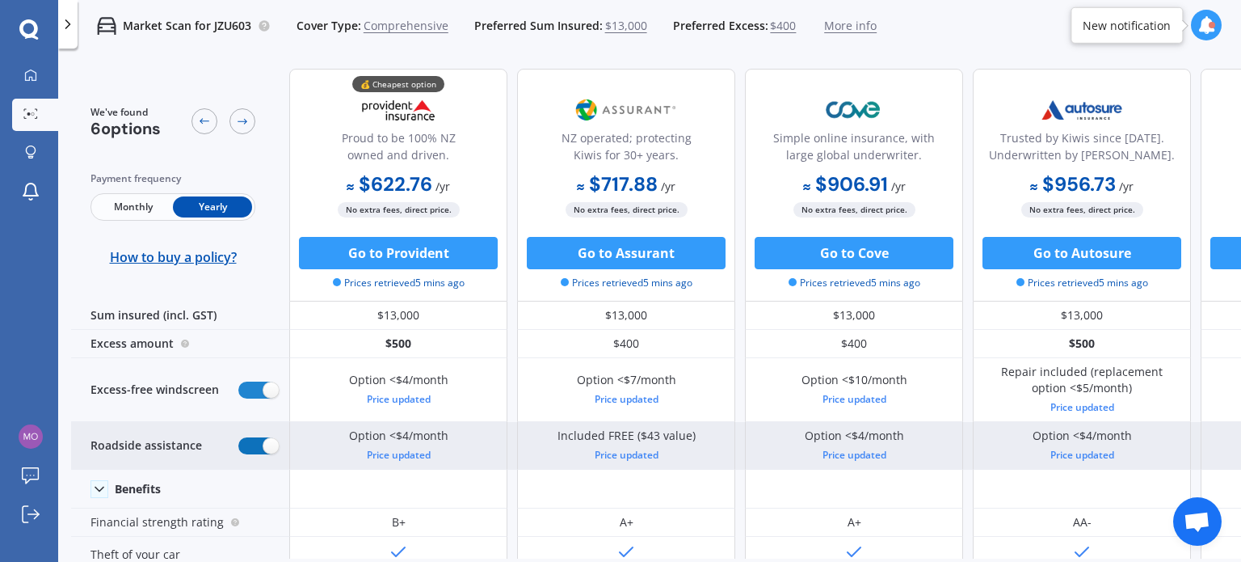
click at [263, 442] on label at bounding box center [258, 445] width 40 height 17
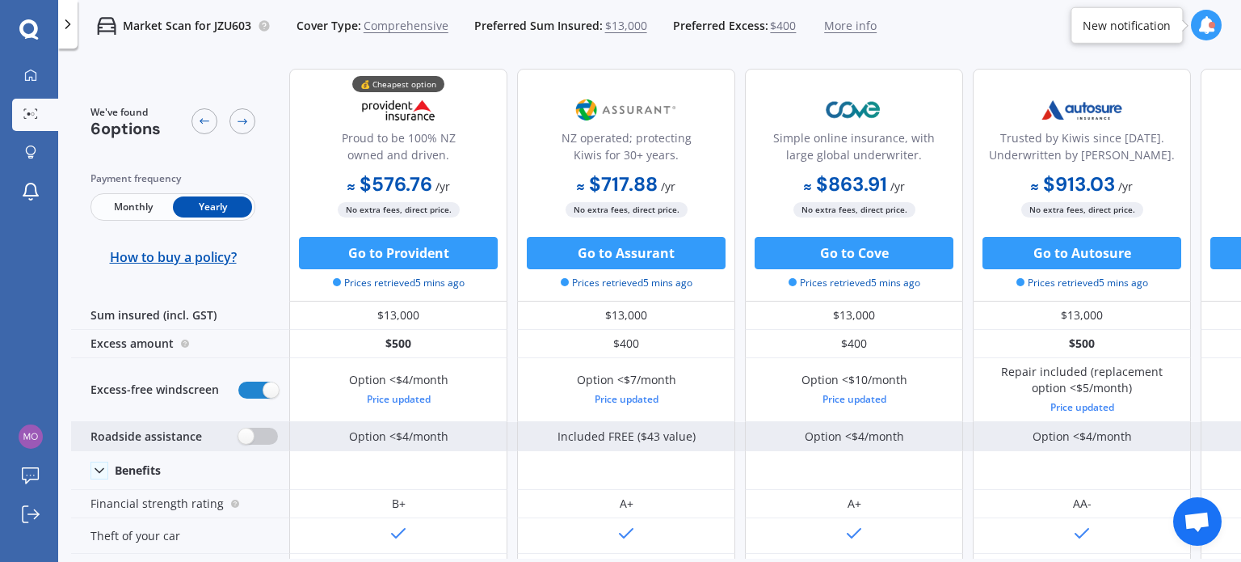
click at [263, 442] on label at bounding box center [258, 435] width 40 height 17
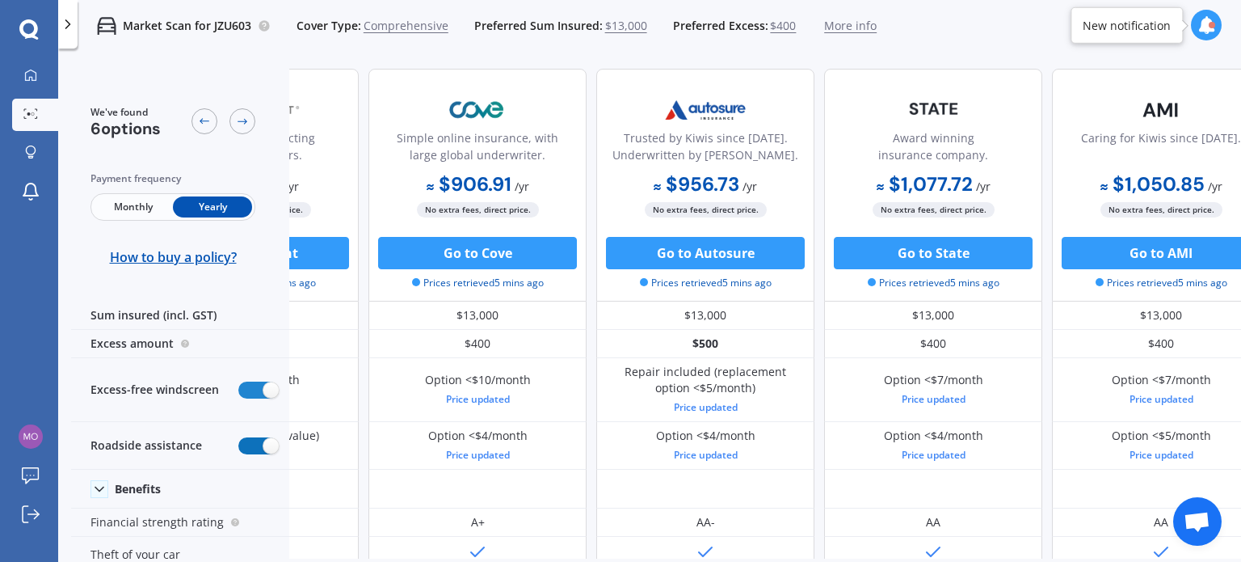
scroll to position [0, 414]
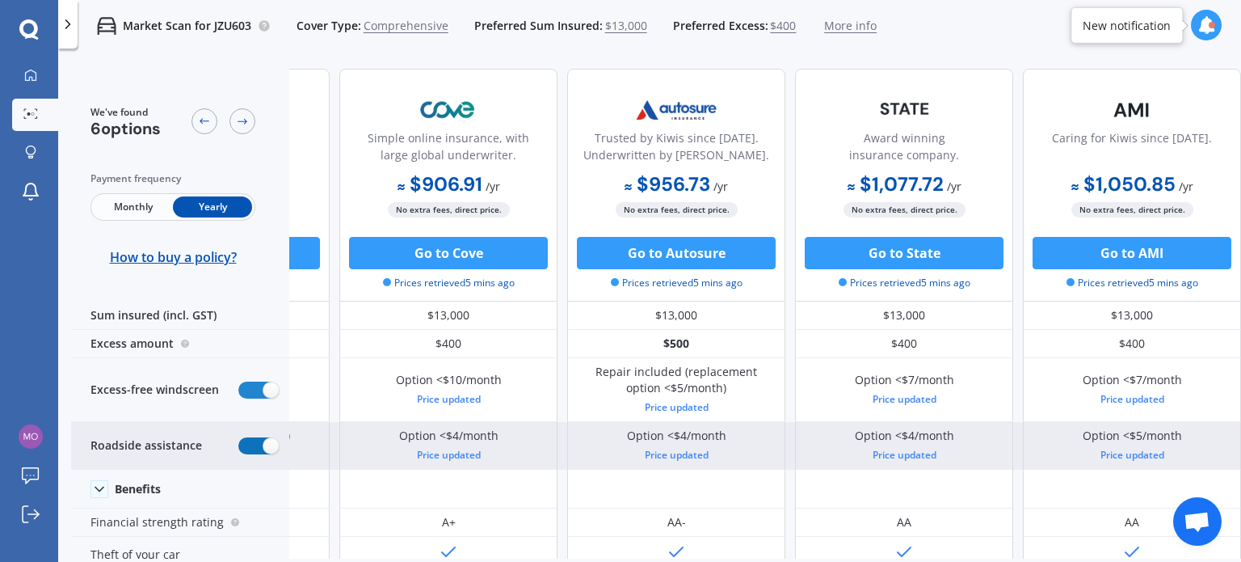
click at [265, 442] on label at bounding box center [258, 445] width 40 height 17
radio input "false"
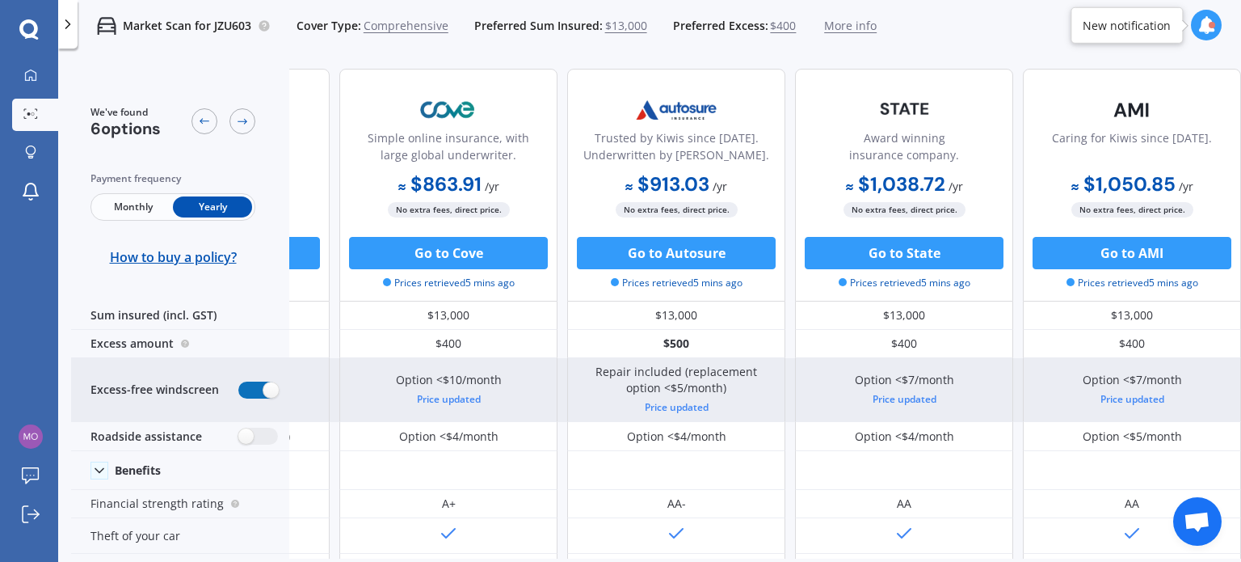
click at [246, 385] on label at bounding box center [258, 389] width 40 height 17
radio input "false"
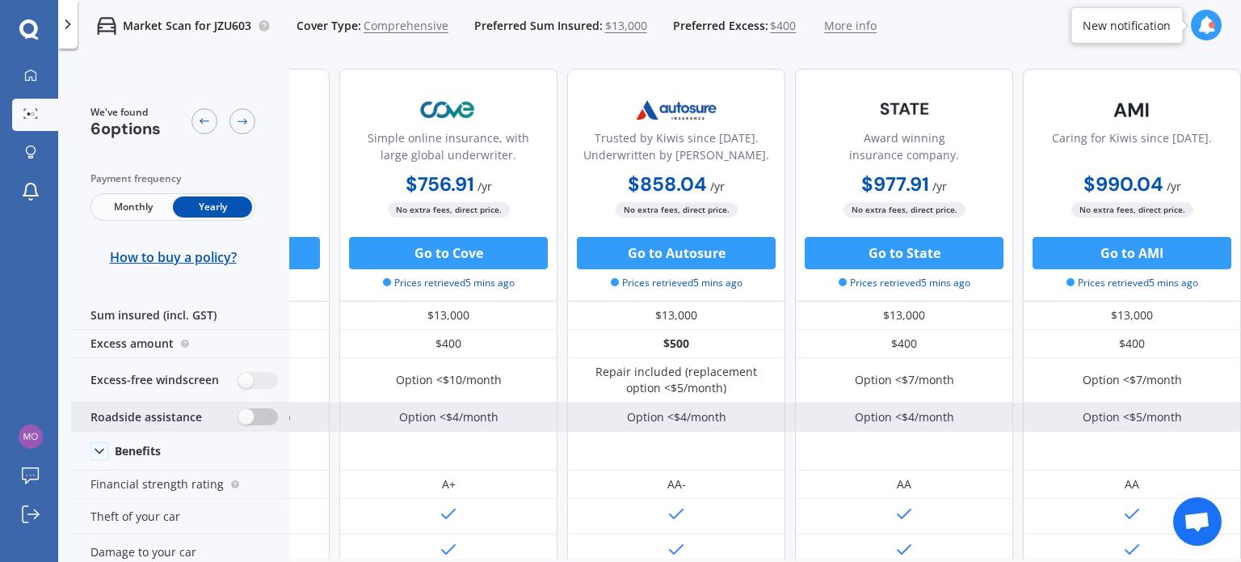
click at [254, 414] on label at bounding box center [258, 416] width 40 height 17
radio input "true"
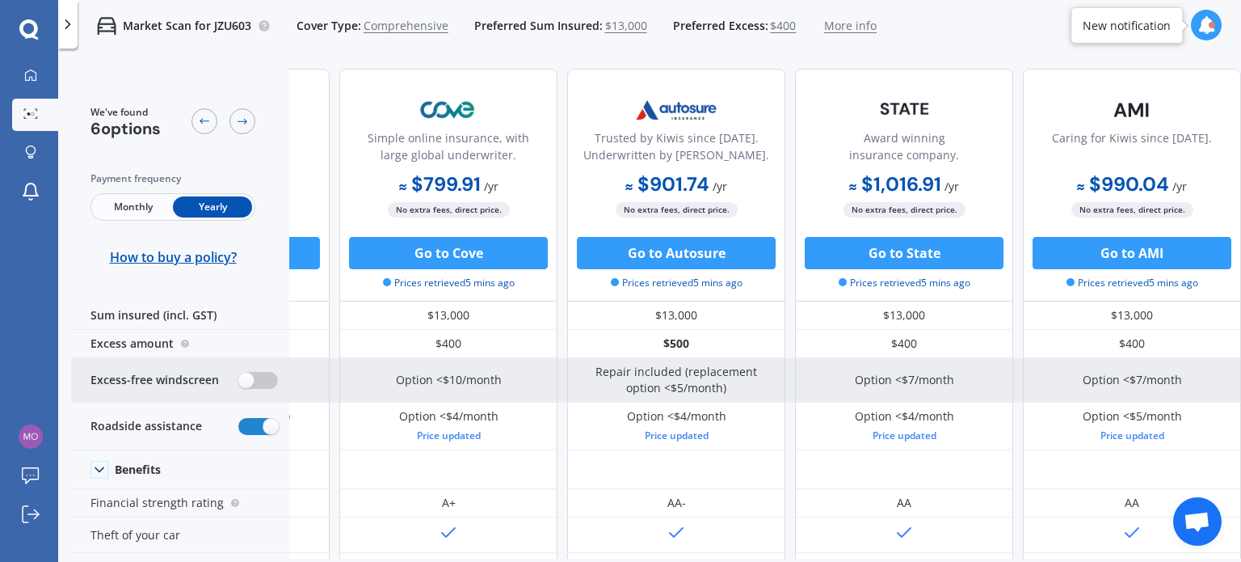
click at [249, 380] on label at bounding box center [258, 380] width 40 height 17
radio input "true"
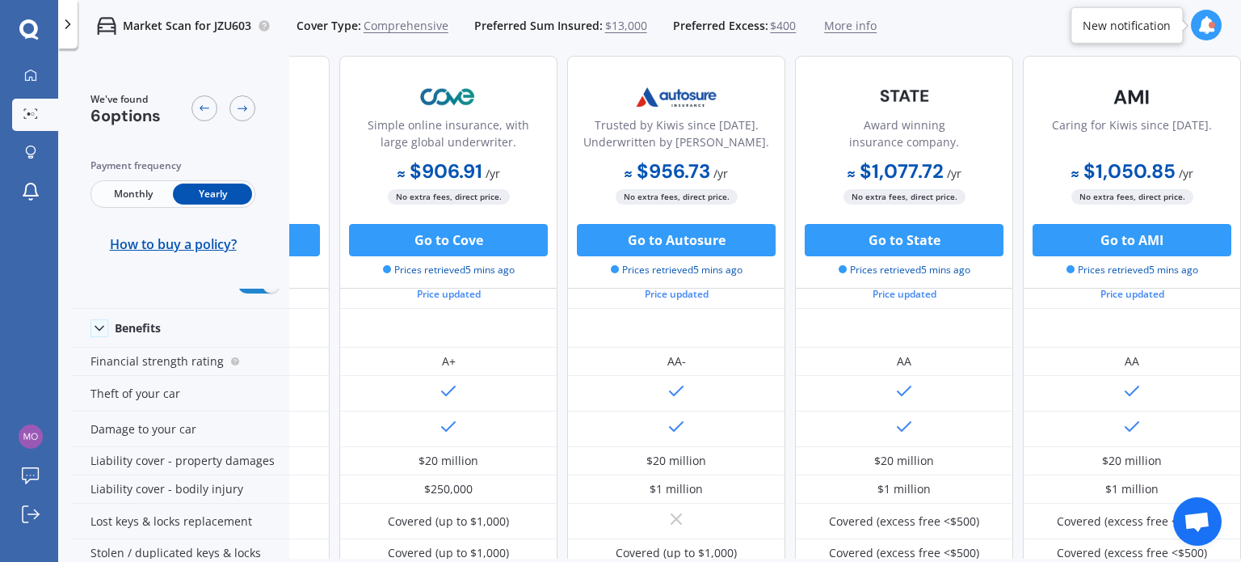
scroll to position [162, 414]
click at [141, 196] on span "Monthly" at bounding box center [133, 193] width 79 height 21
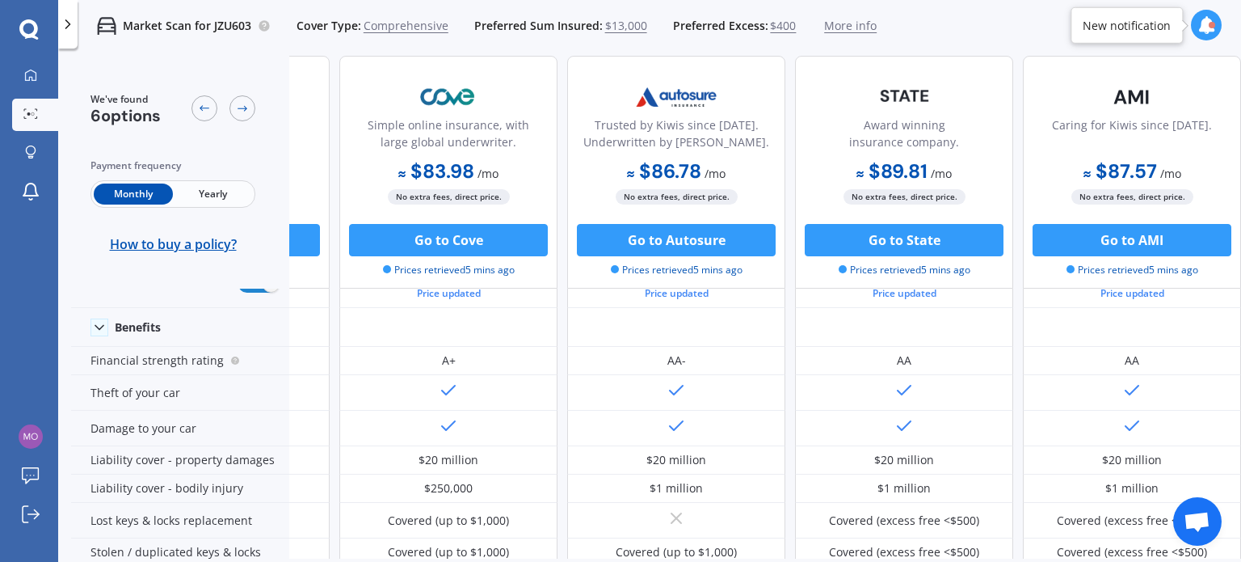
click at [199, 194] on span "Yearly" at bounding box center [212, 193] width 79 height 21
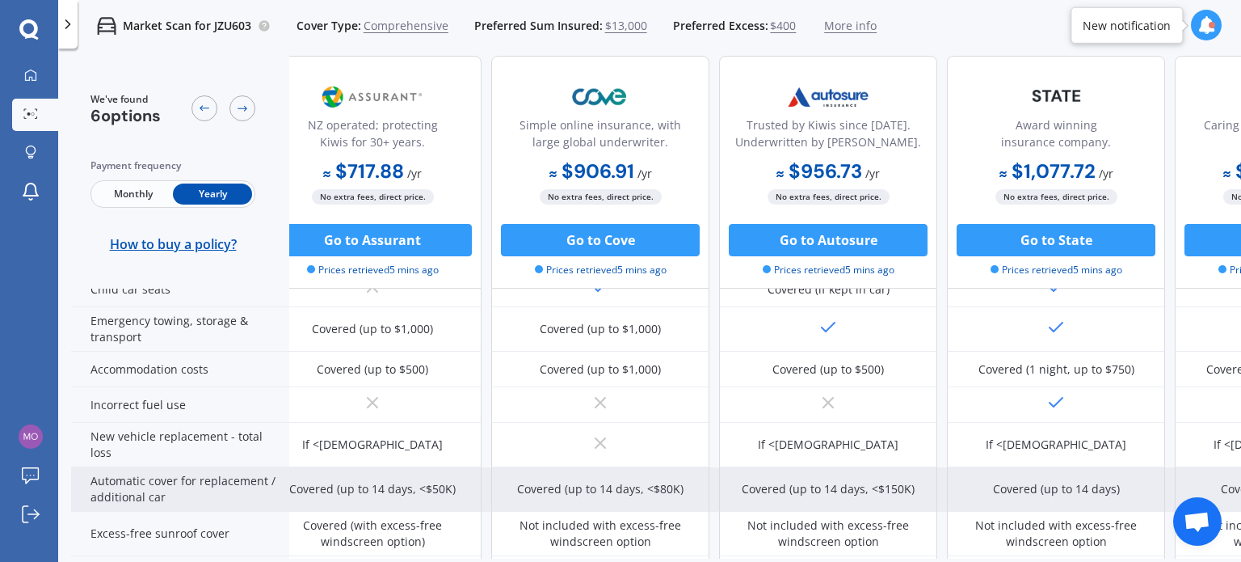
scroll to position [0, 254]
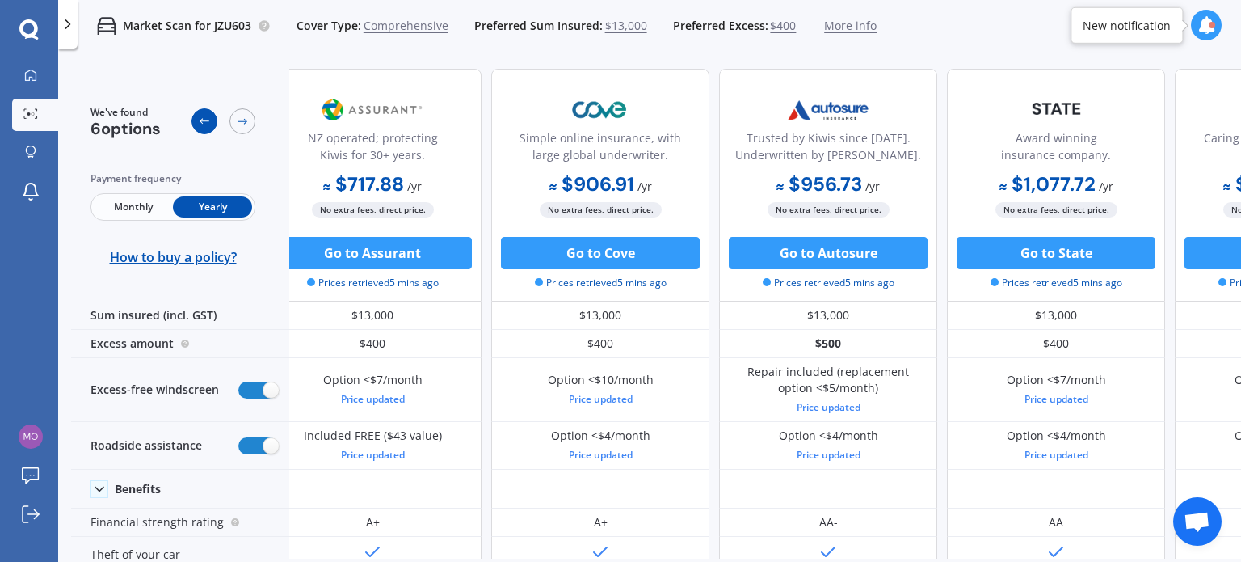
click at [203, 124] on icon at bounding box center [204, 121] width 13 height 13
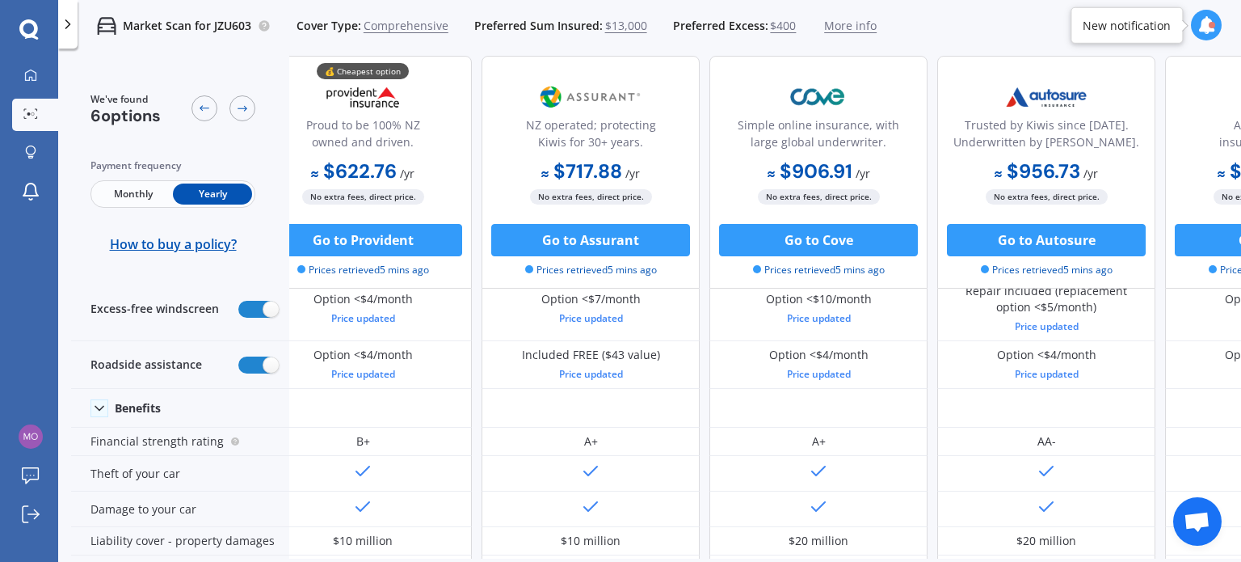
scroll to position [0, 36]
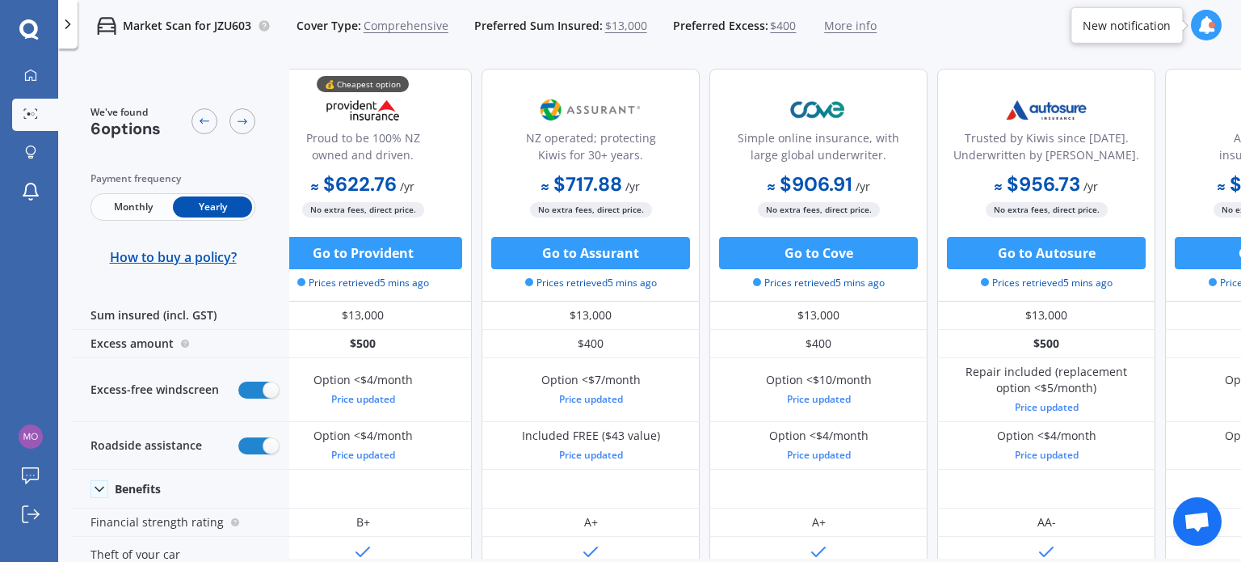
click at [840, 25] on span "More info" at bounding box center [850, 26] width 53 height 16
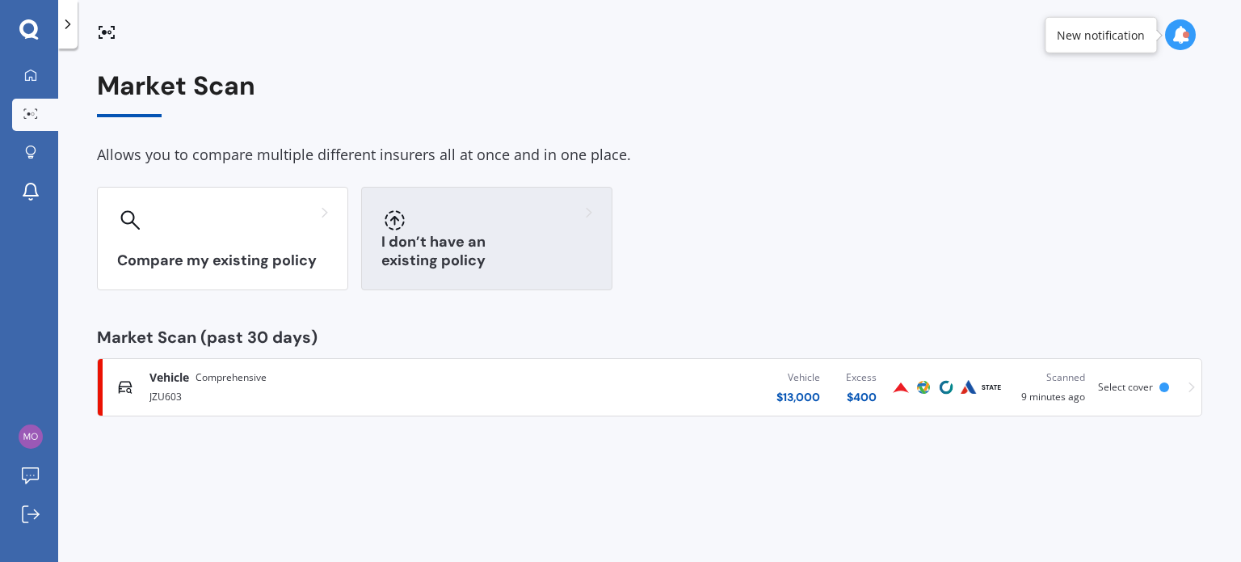
click at [470, 223] on div at bounding box center [486, 220] width 211 height 26
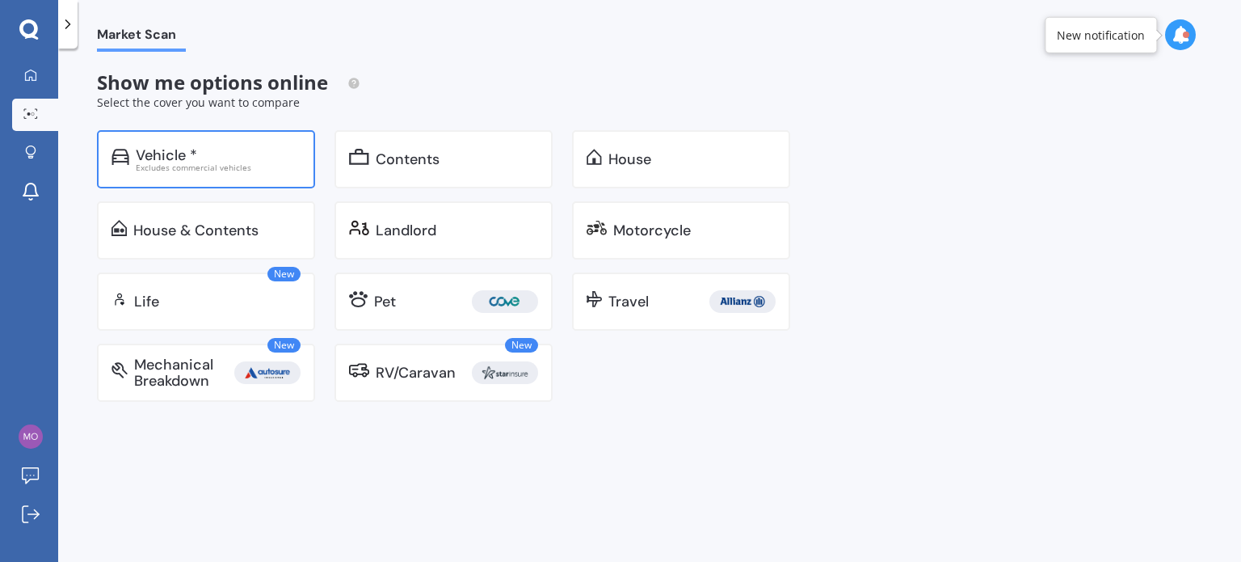
click at [136, 166] on div "Excludes commercial vehicles" at bounding box center [218, 167] width 165 height 8
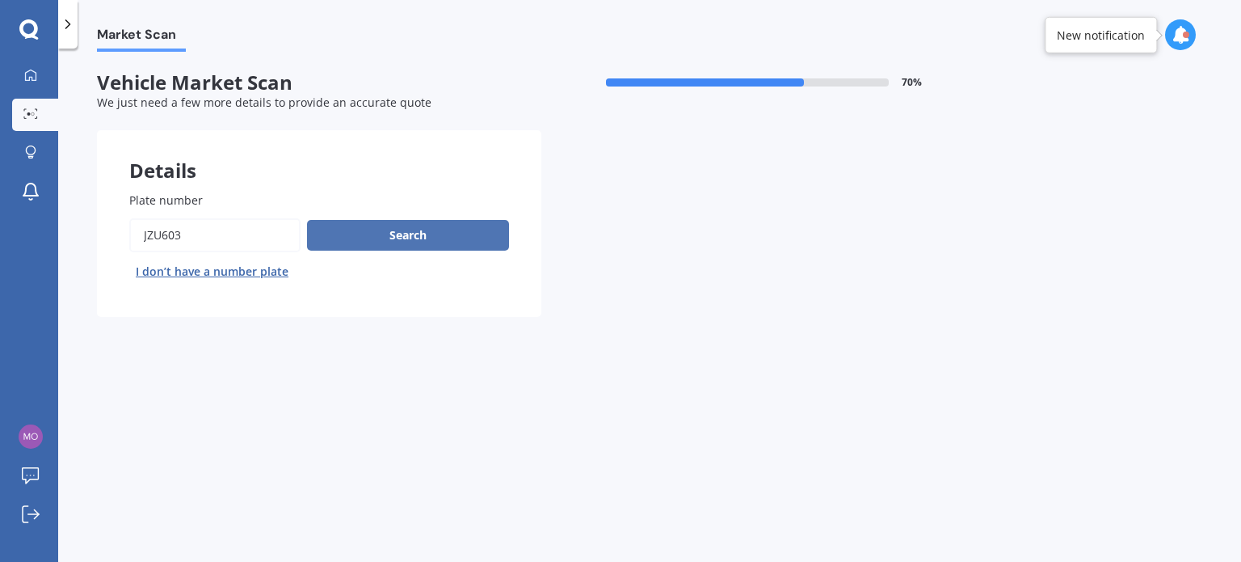
click at [368, 234] on button "Search" at bounding box center [408, 235] width 202 height 31
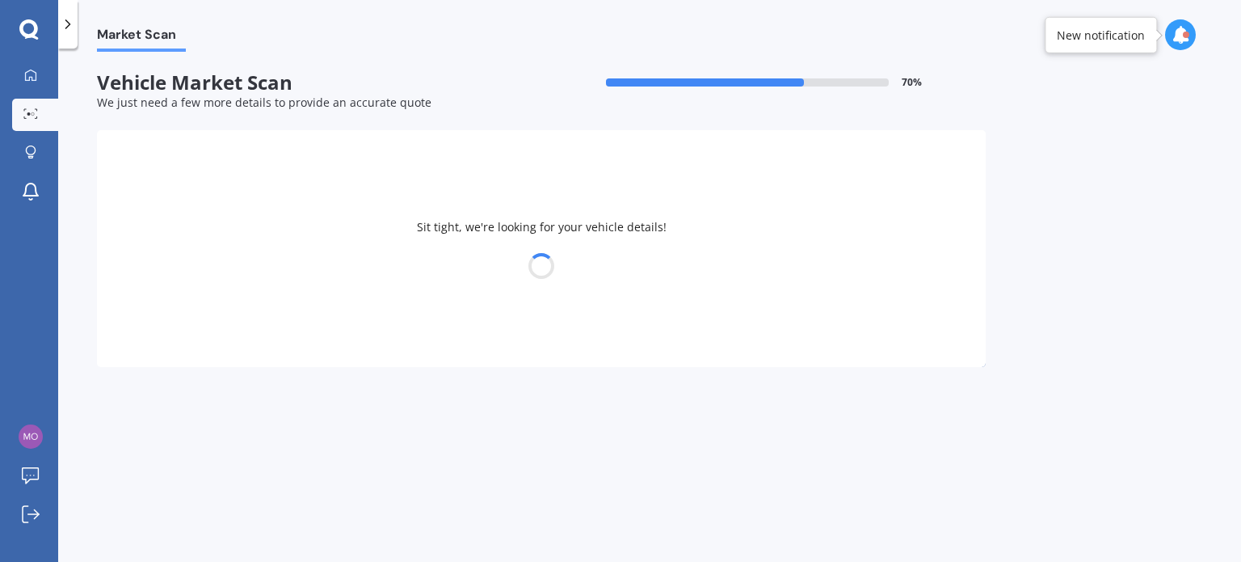
select select "HONDA"
select select "JAZZ"
select select "12"
select select "11"
select select "1969"
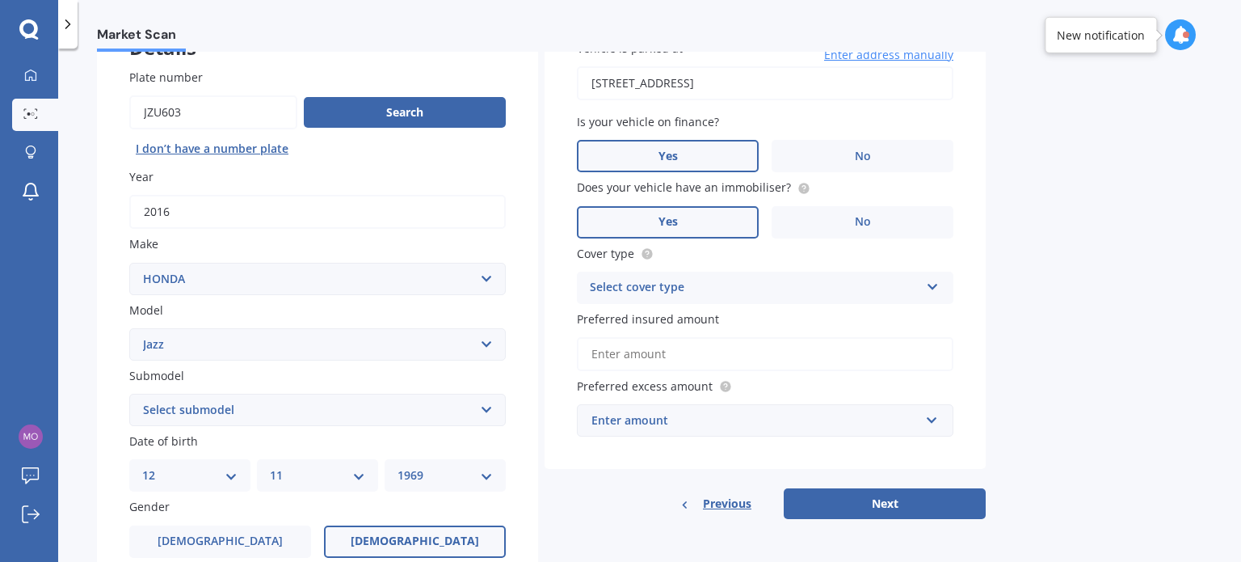
scroll to position [162, 0]
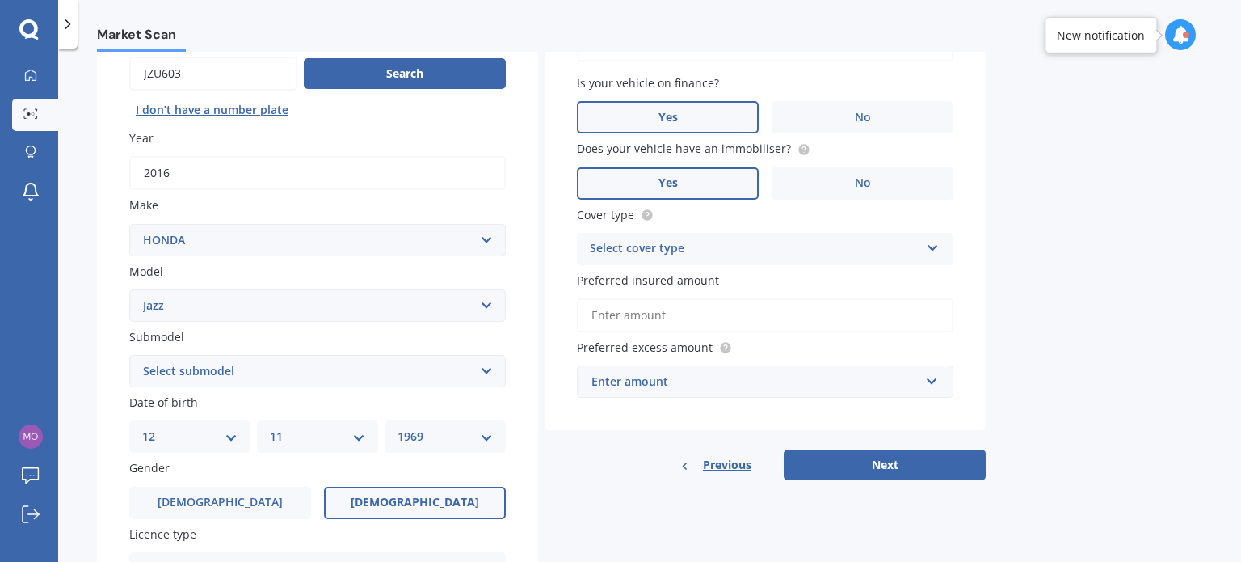
click at [226, 365] on select "Select submodel (all other) 1.3 1.5 Sports Crosstar 1.5P Hatchback RS S" at bounding box center [317, 371] width 377 height 32
select select "RS"
click at [129, 355] on select "Select submodel (all other) 1.3 1.5 Sports Crosstar 1.5P Hatchback RS S" at bounding box center [317, 371] width 377 height 32
click at [669, 243] on div "Select cover type" at bounding box center [755, 248] width 330 height 19
click at [656, 277] on span "Comprehensive" at bounding box center [634, 279] width 86 height 15
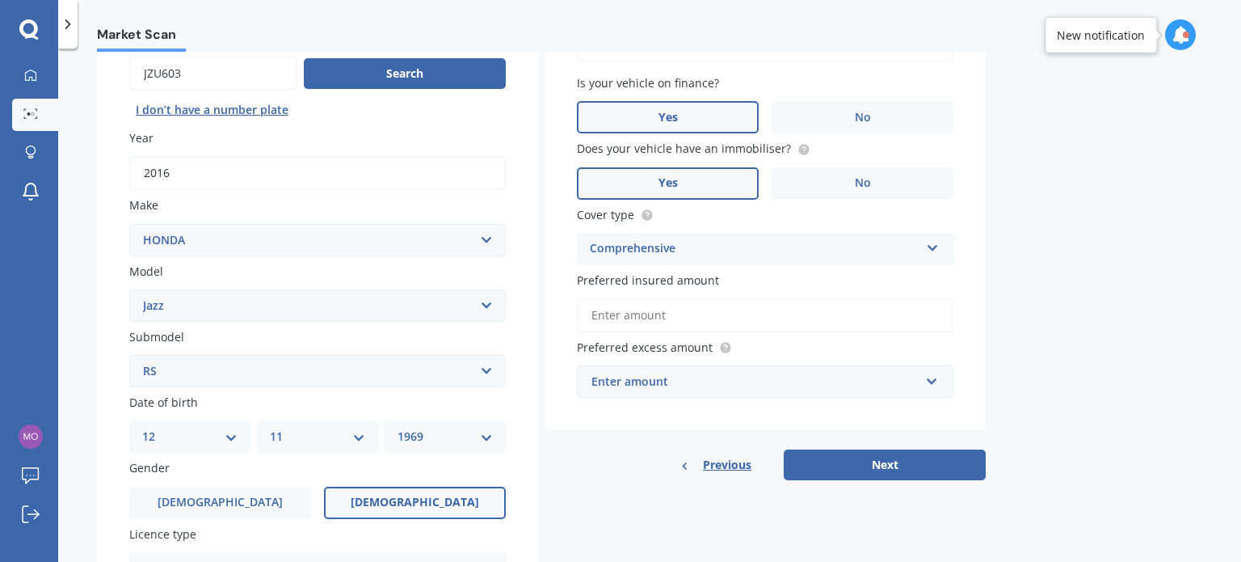
click at [659, 316] on input "Preferred insured amount" at bounding box center [765, 315] width 377 height 34
type input "$13,000"
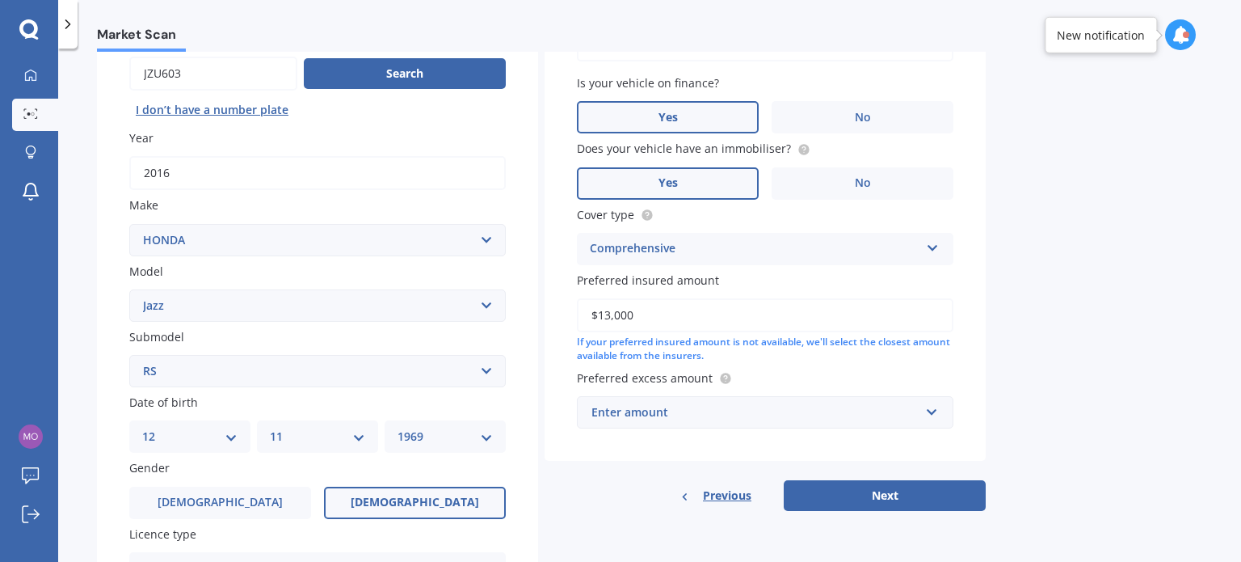
click at [698, 406] on div "Enter amount" at bounding box center [756, 412] width 328 height 18
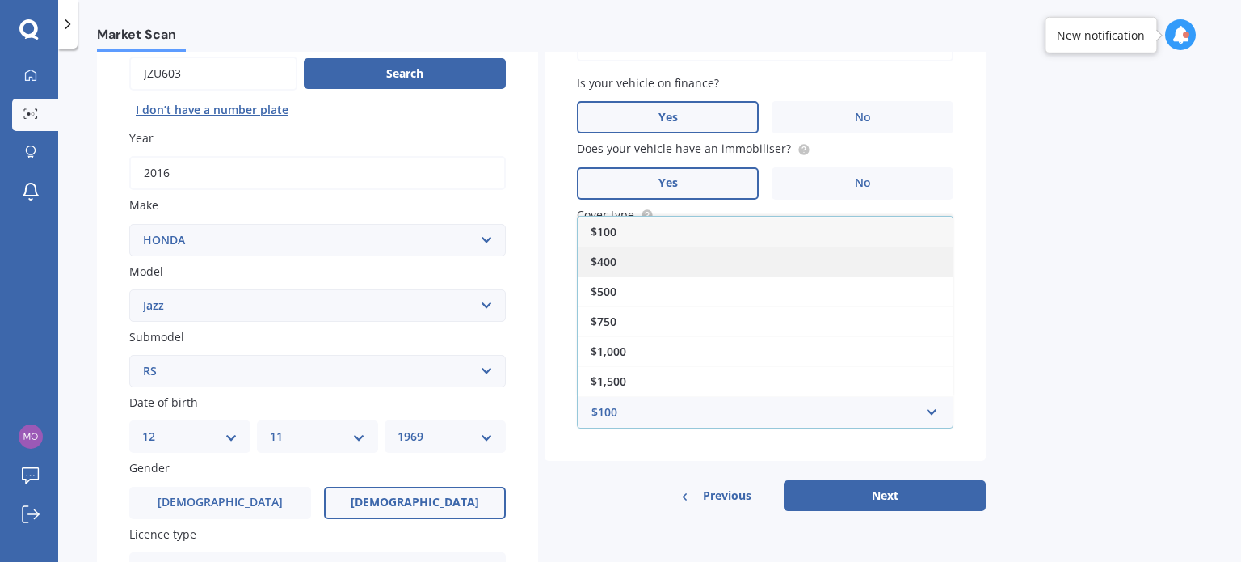
click at [613, 255] on span "$400" at bounding box center [604, 261] width 26 height 15
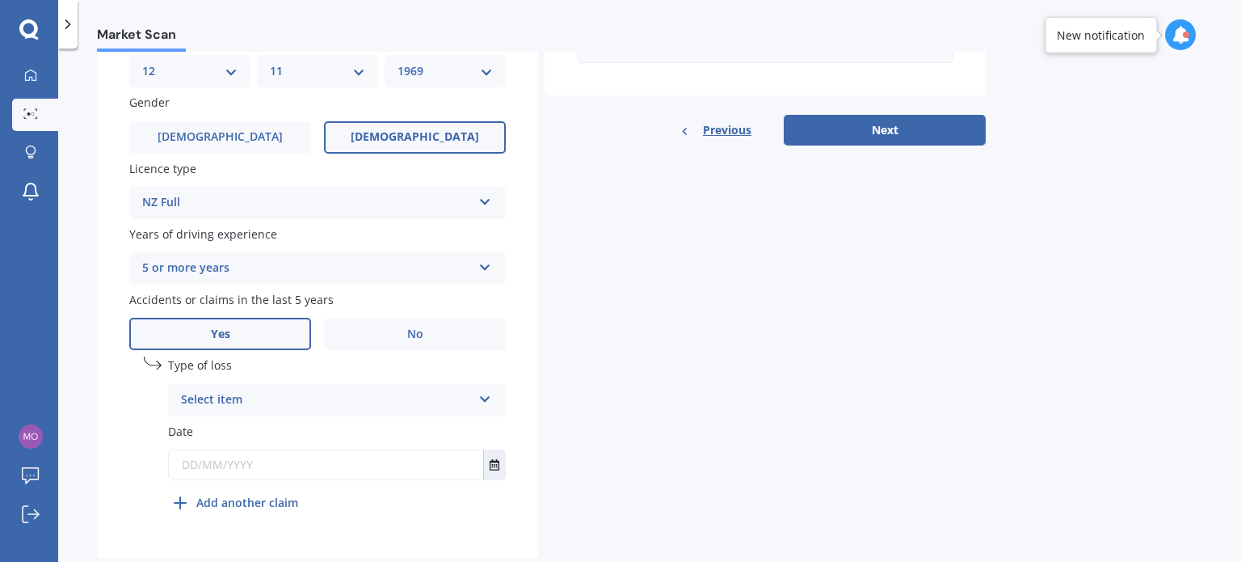
scroll to position [565, 0]
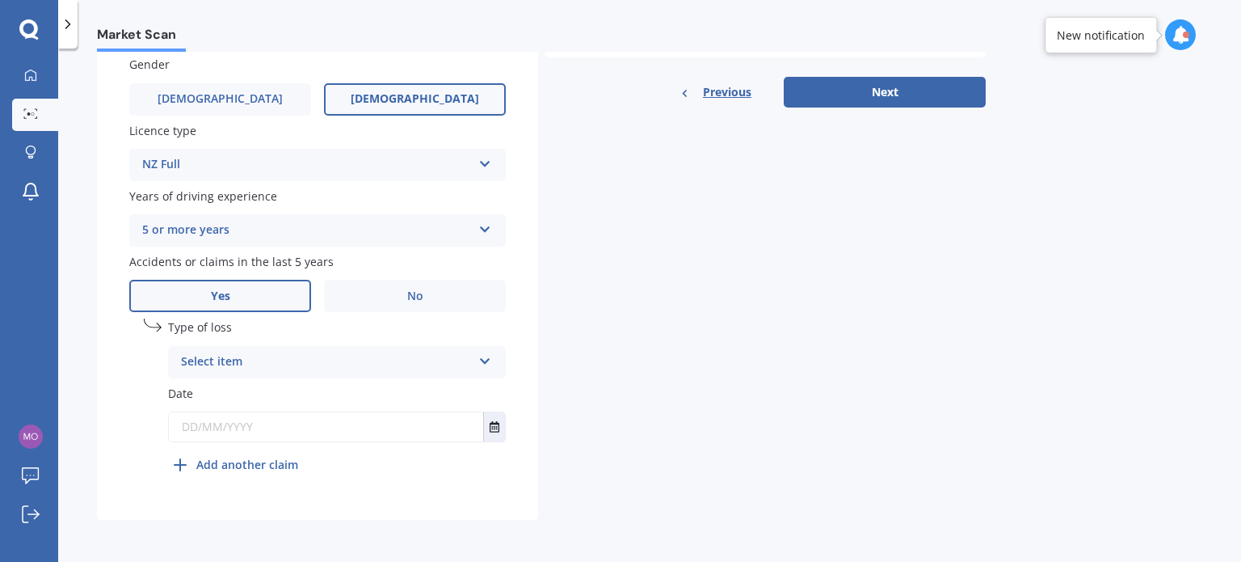
click at [238, 357] on div "Select item" at bounding box center [326, 361] width 291 height 19
click at [231, 394] on span "At fault accident" at bounding box center [227, 392] width 91 height 15
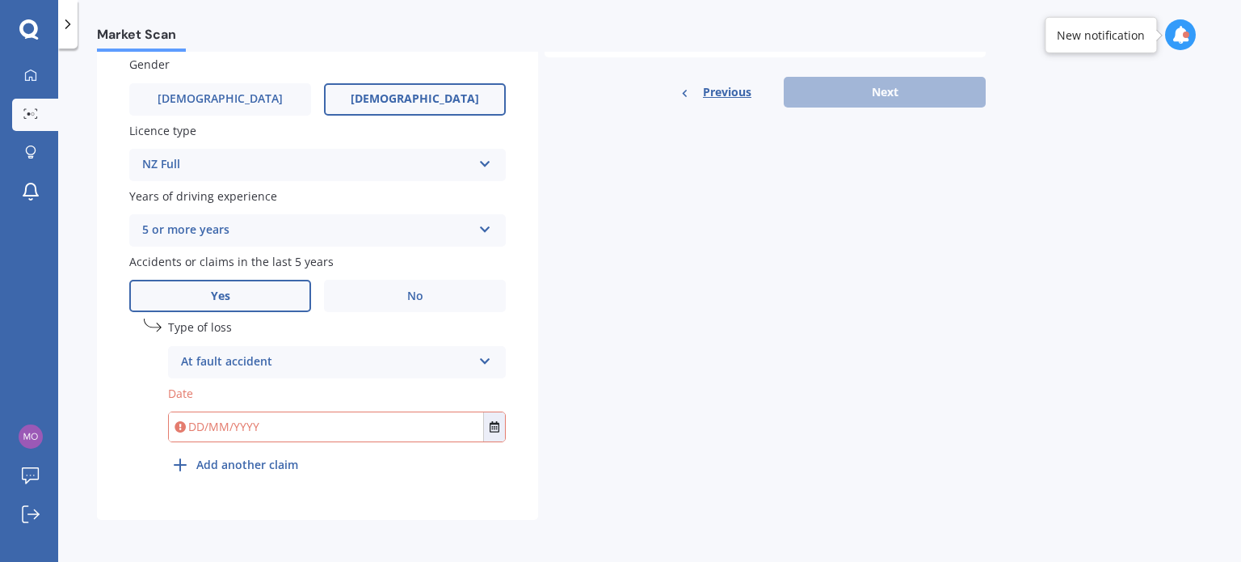
click at [263, 426] on input "text" at bounding box center [326, 426] width 314 height 29
click at [498, 428] on icon "Select date" at bounding box center [495, 426] width 10 height 11
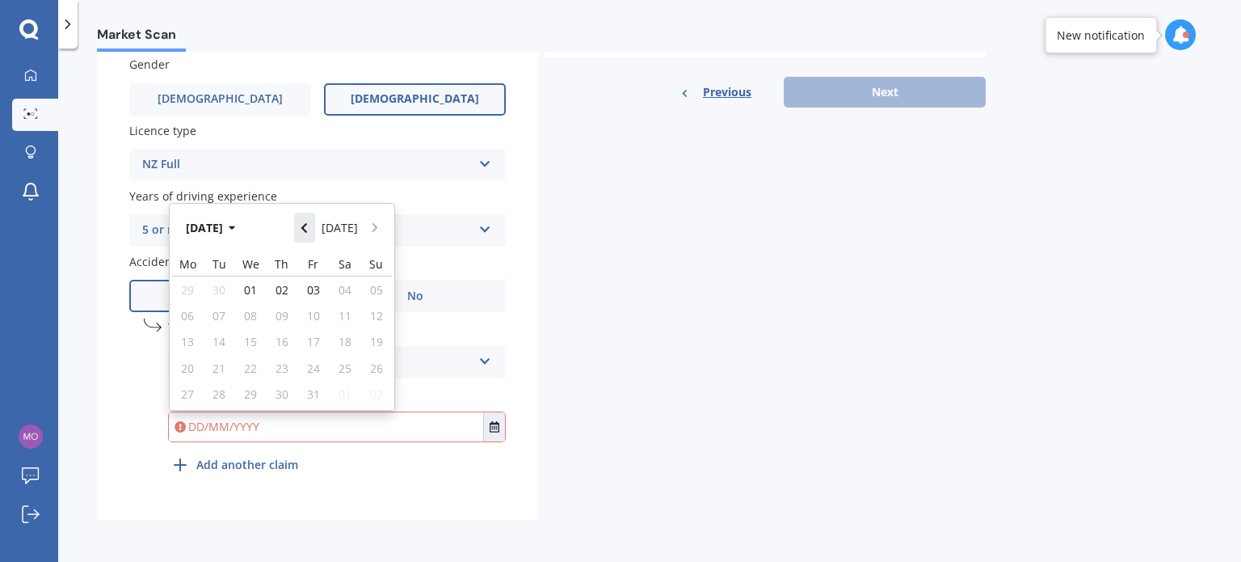
click at [306, 221] on button "Navigate back" at bounding box center [304, 227] width 21 height 29
click at [345, 371] on span "27" at bounding box center [345, 367] width 13 height 15
type input "[DATE]"
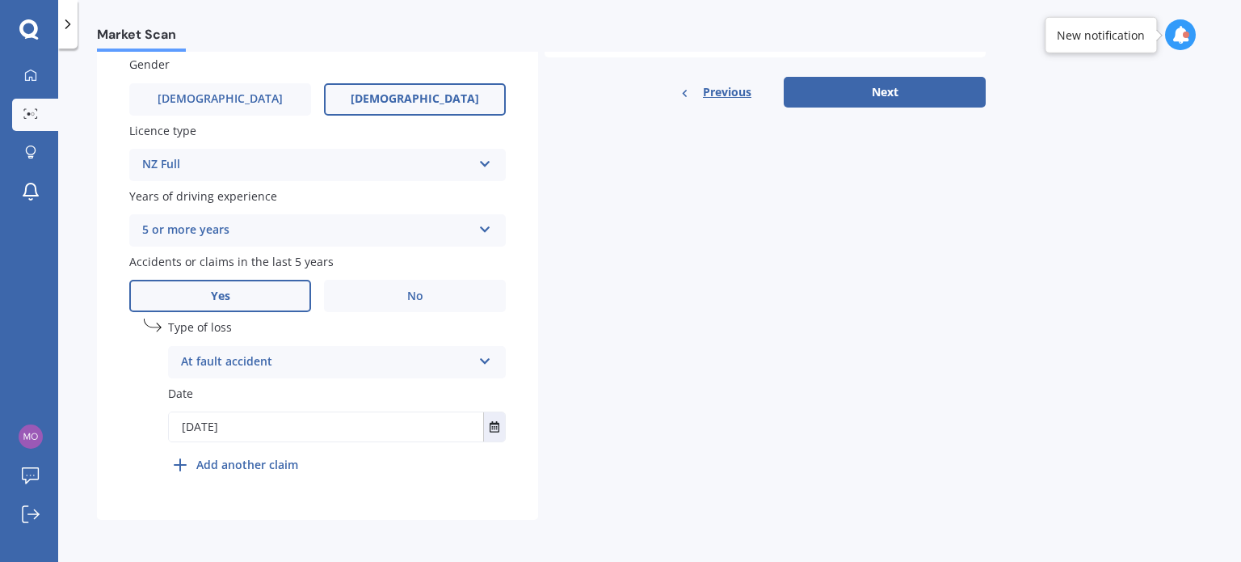
click at [269, 469] on b "Add another claim" at bounding box center [247, 464] width 102 height 17
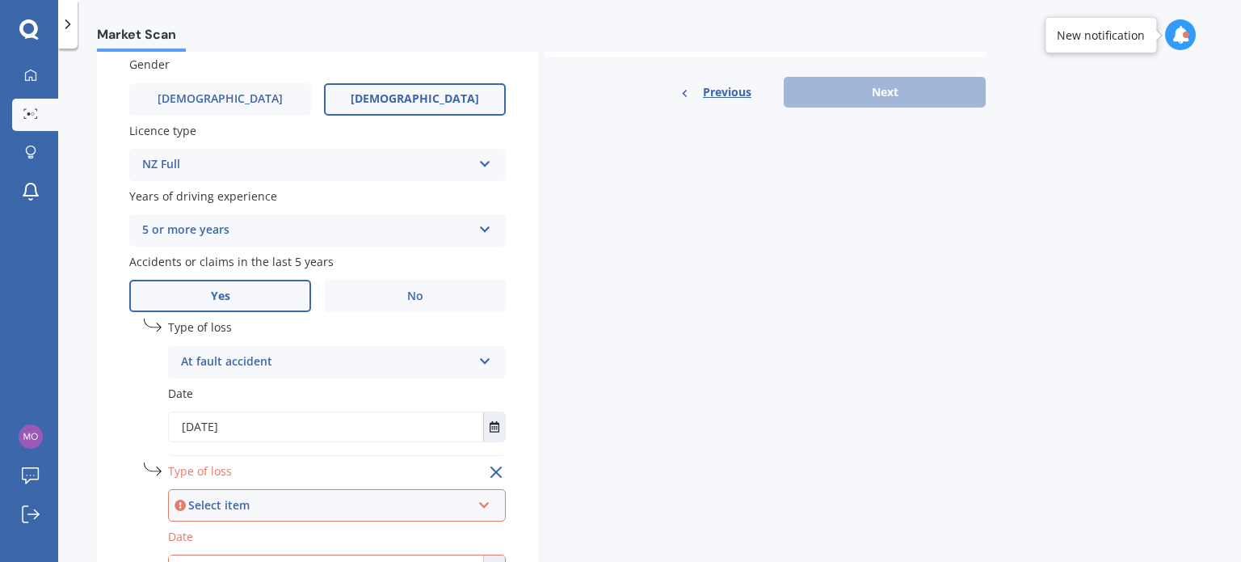
click at [242, 512] on div "Select item" at bounding box center [329, 505] width 283 height 18
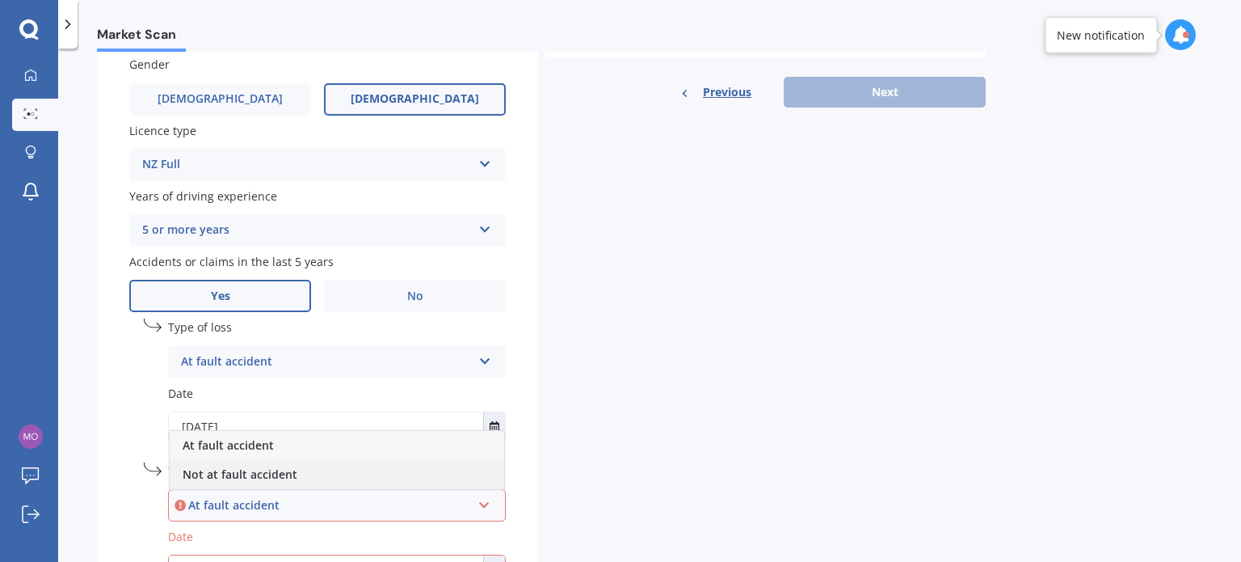
click at [225, 472] on span "Not at fault accident" at bounding box center [240, 473] width 115 height 15
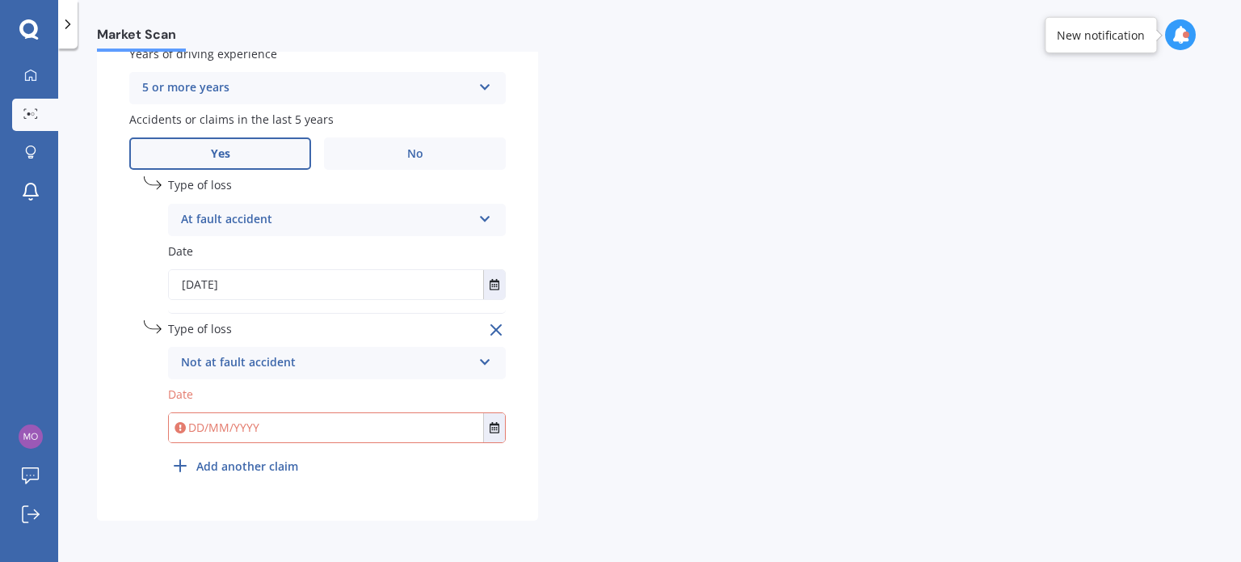
scroll to position [708, 0]
click at [495, 420] on button "Select date" at bounding box center [494, 426] width 22 height 29
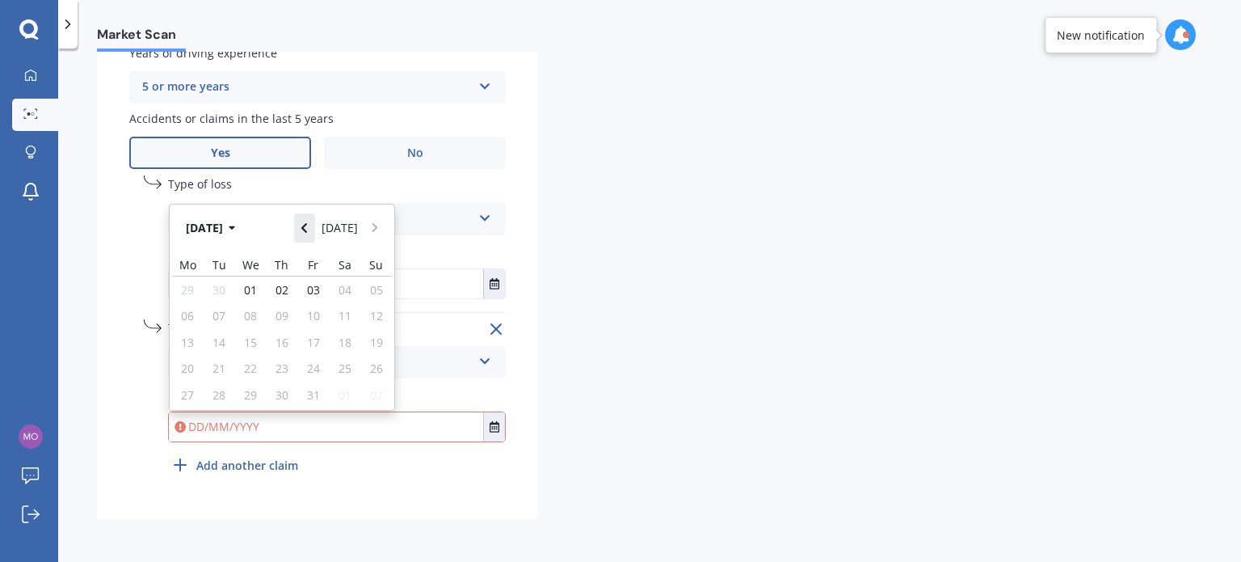
click at [305, 227] on icon "Navigate back" at bounding box center [304, 227] width 7 height 11
click at [346, 313] on span "09" at bounding box center [345, 315] width 13 height 15
type input "[DATE]"
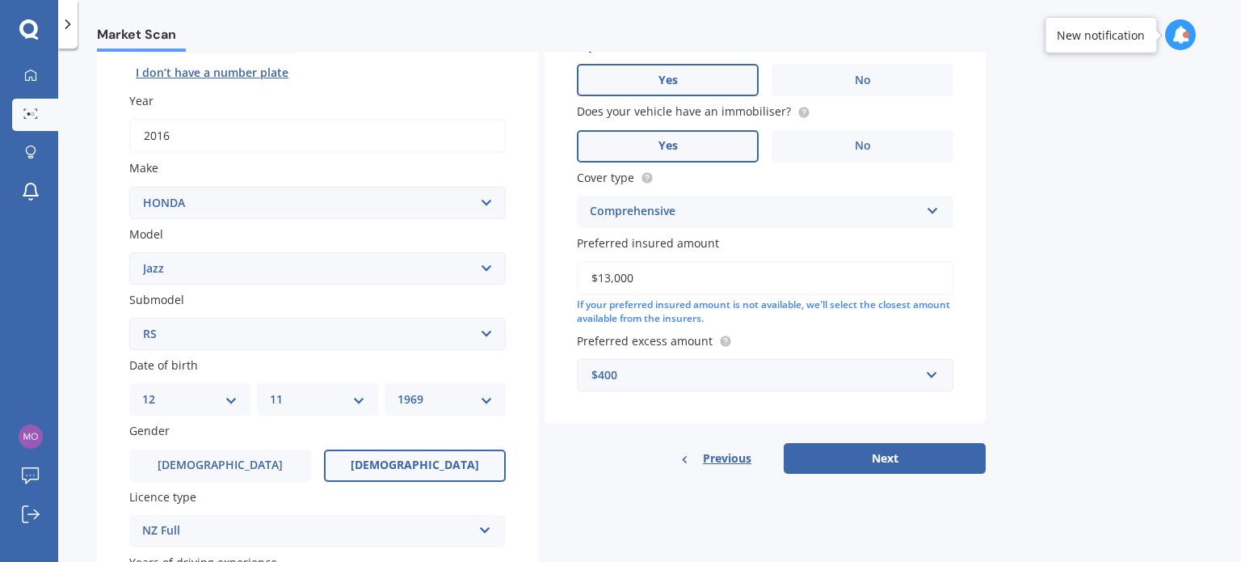
scroll to position [242, 0]
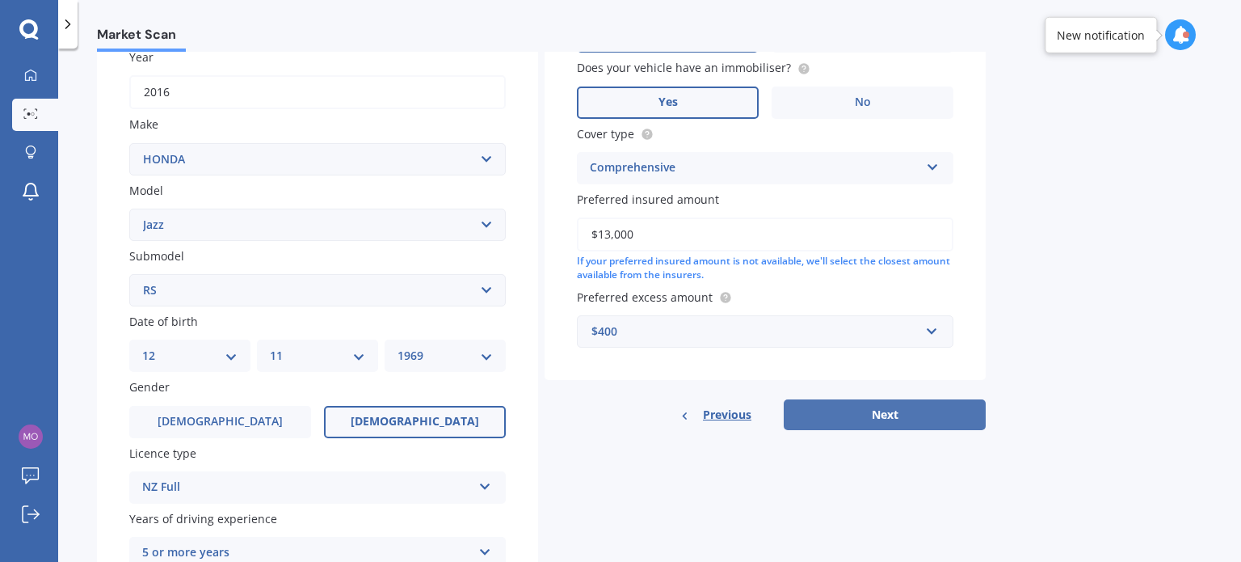
click at [895, 414] on button "Next" at bounding box center [885, 414] width 202 height 31
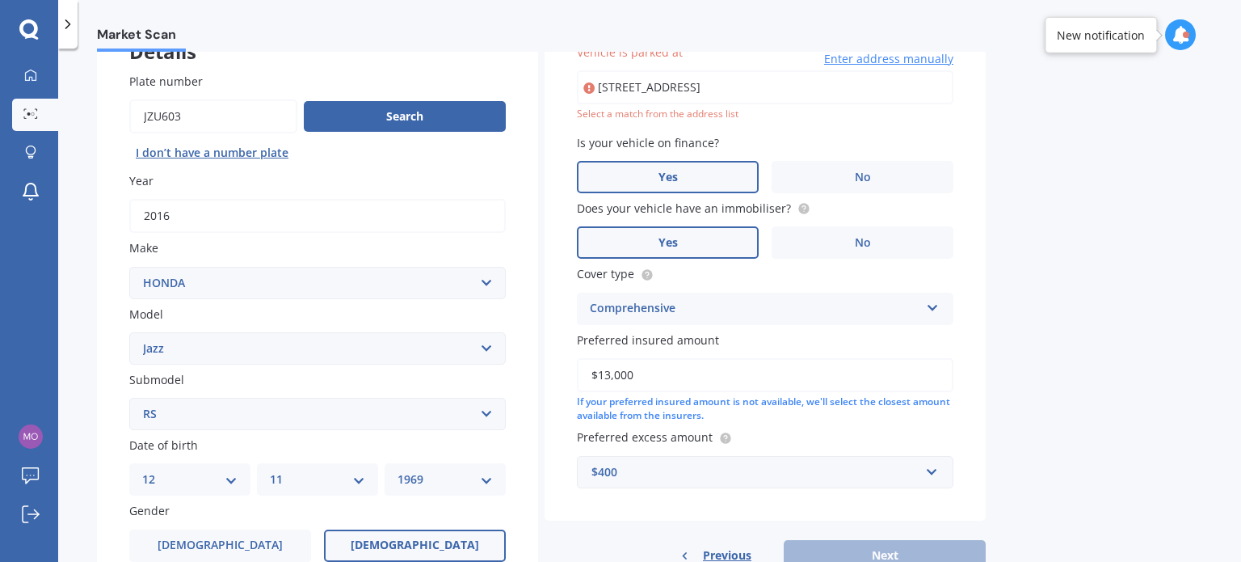
scroll to position [110, 0]
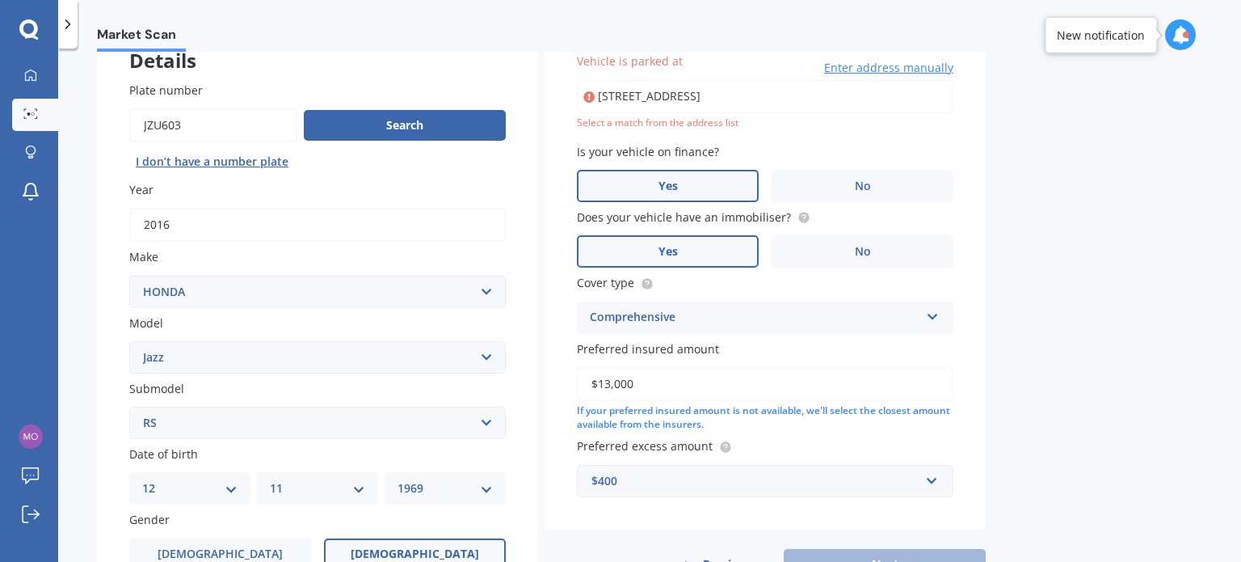
type input "[STREET_ADDRESS]"
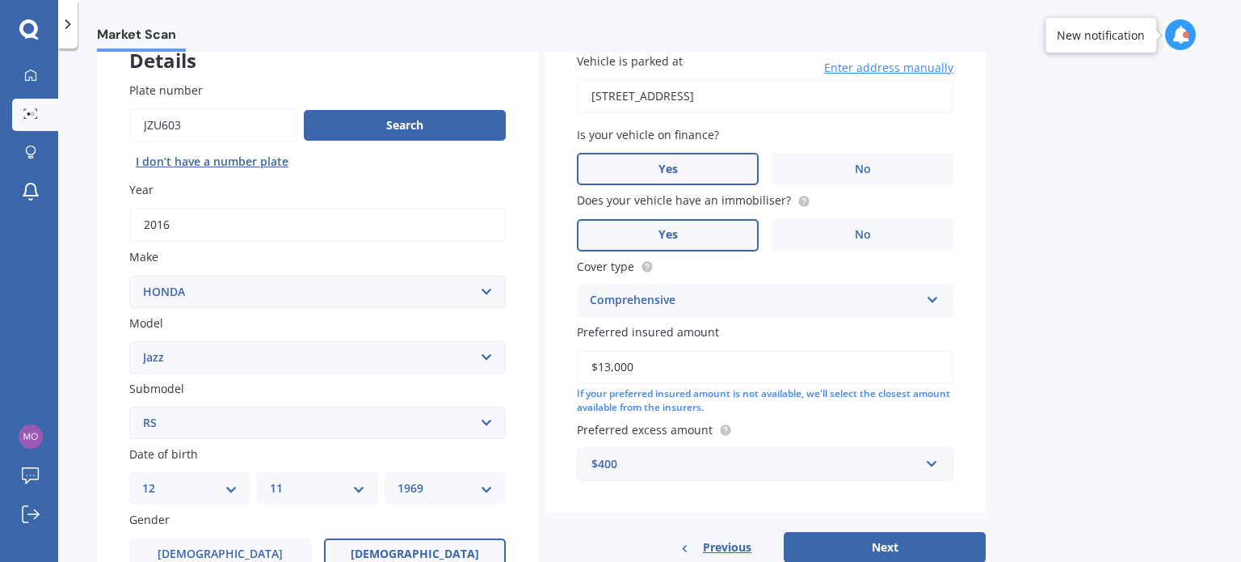
scroll to position [191, 0]
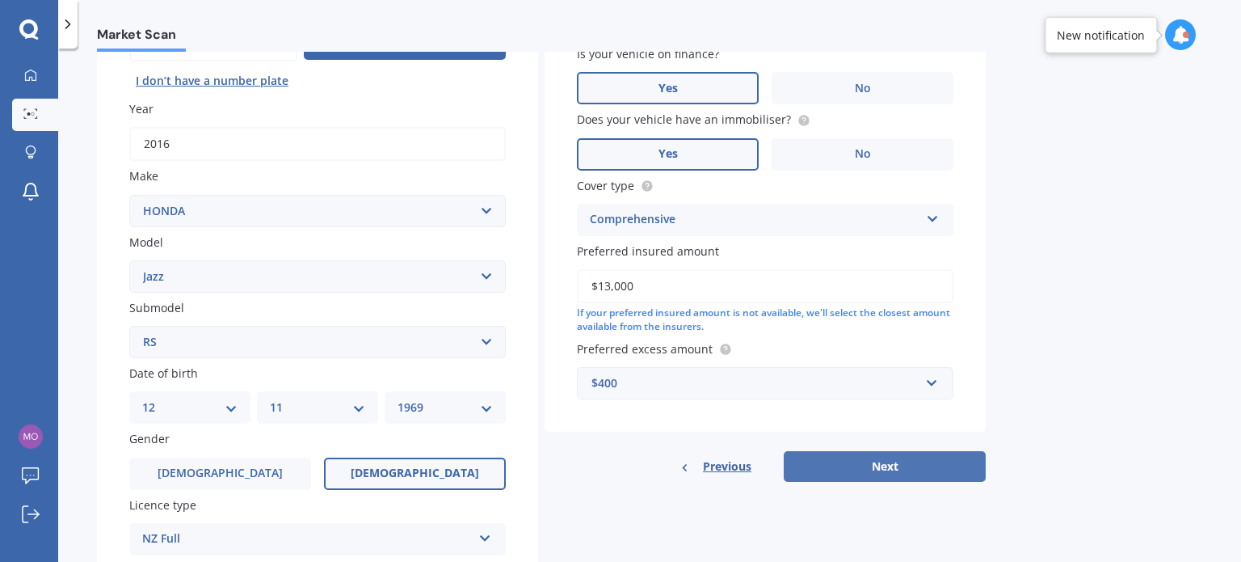
click at [876, 466] on button "Next" at bounding box center [885, 466] width 202 height 31
select select "12"
select select "11"
select select "1969"
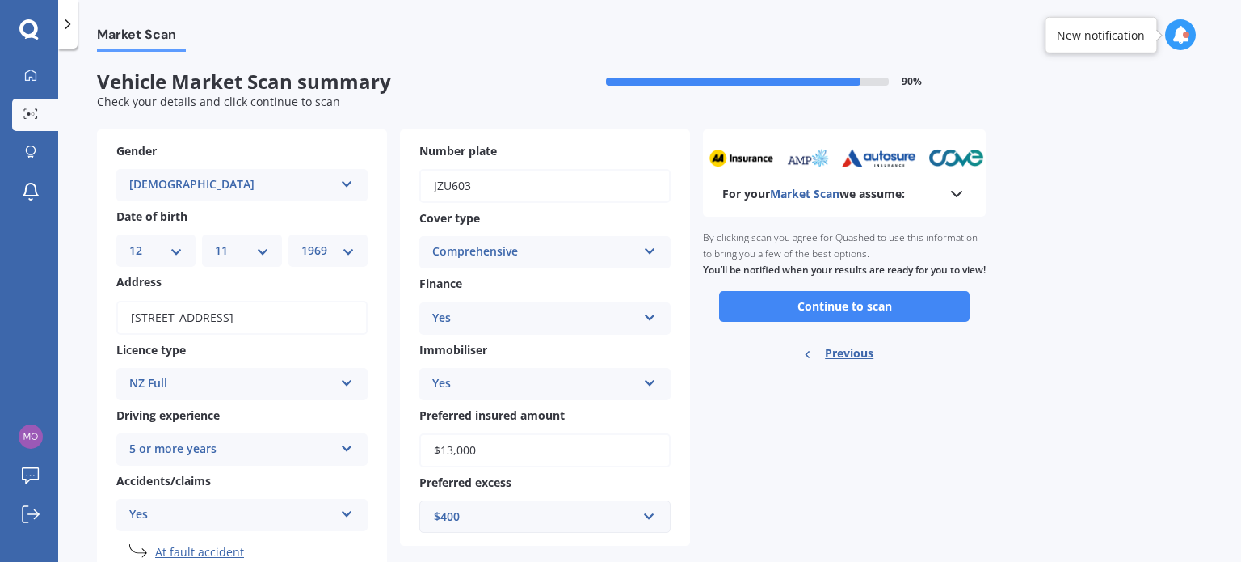
scroll to position [0, 0]
click at [827, 322] on button "Continue to scan" at bounding box center [844, 307] width 251 height 31
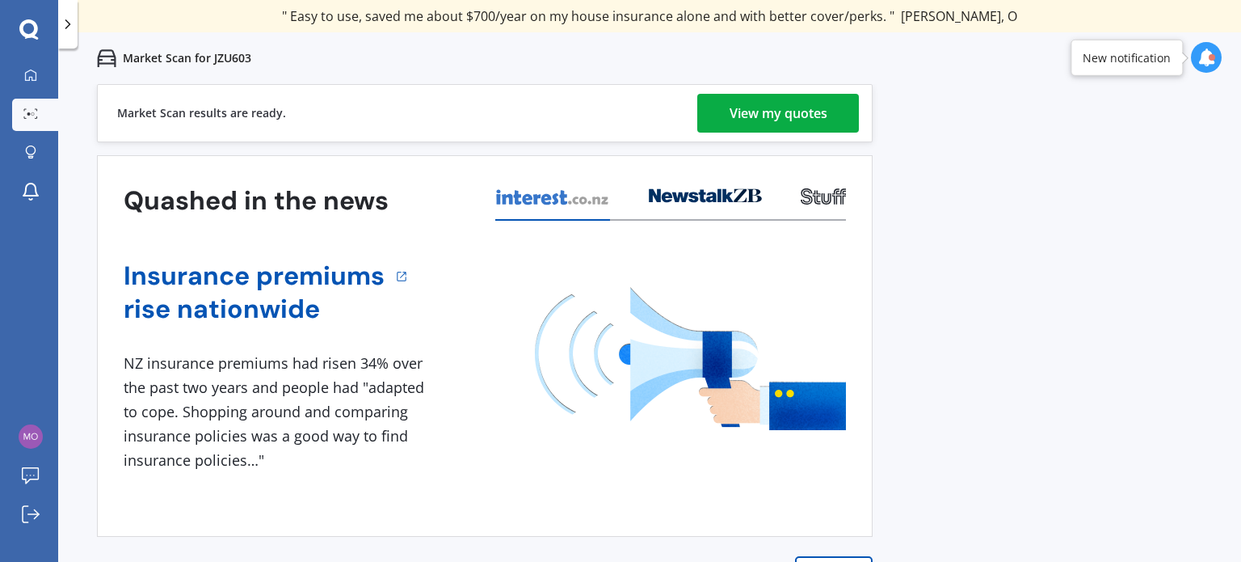
click at [795, 112] on div "View my quotes" at bounding box center [779, 113] width 98 height 39
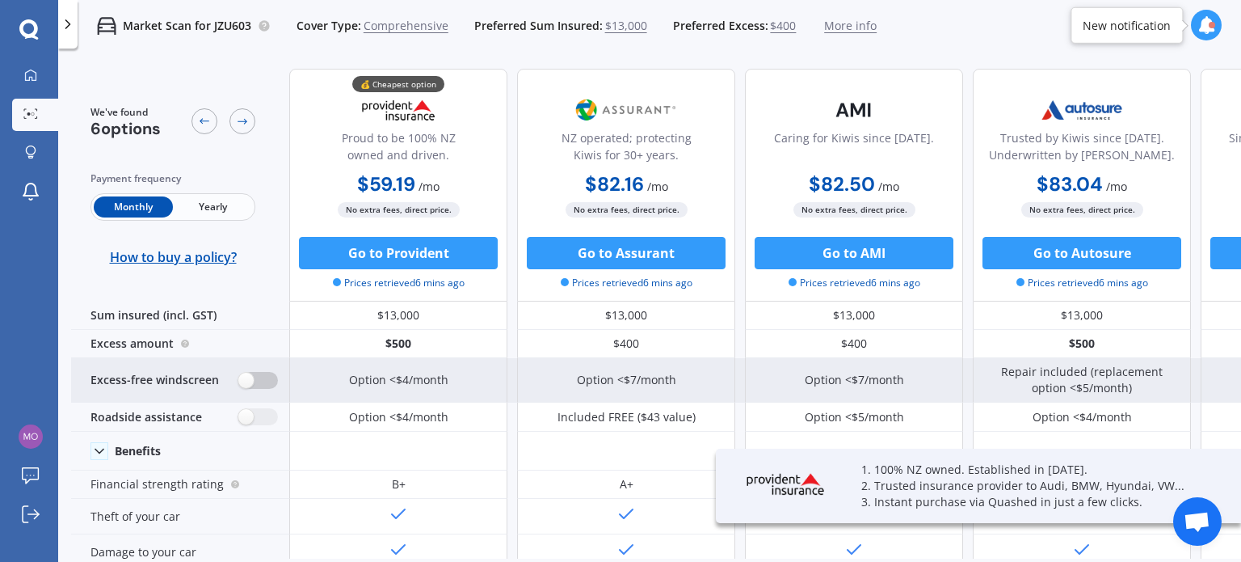
click at [252, 377] on label at bounding box center [258, 380] width 40 height 17
radio input "true"
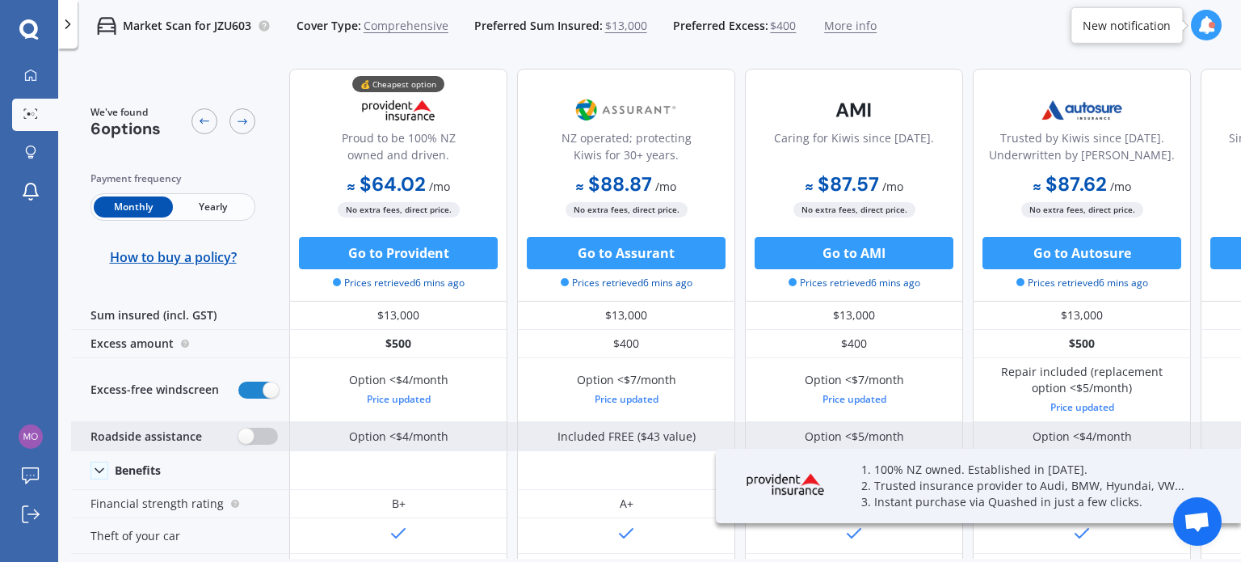
click at [246, 433] on label at bounding box center [258, 435] width 40 height 17
radio input "true"
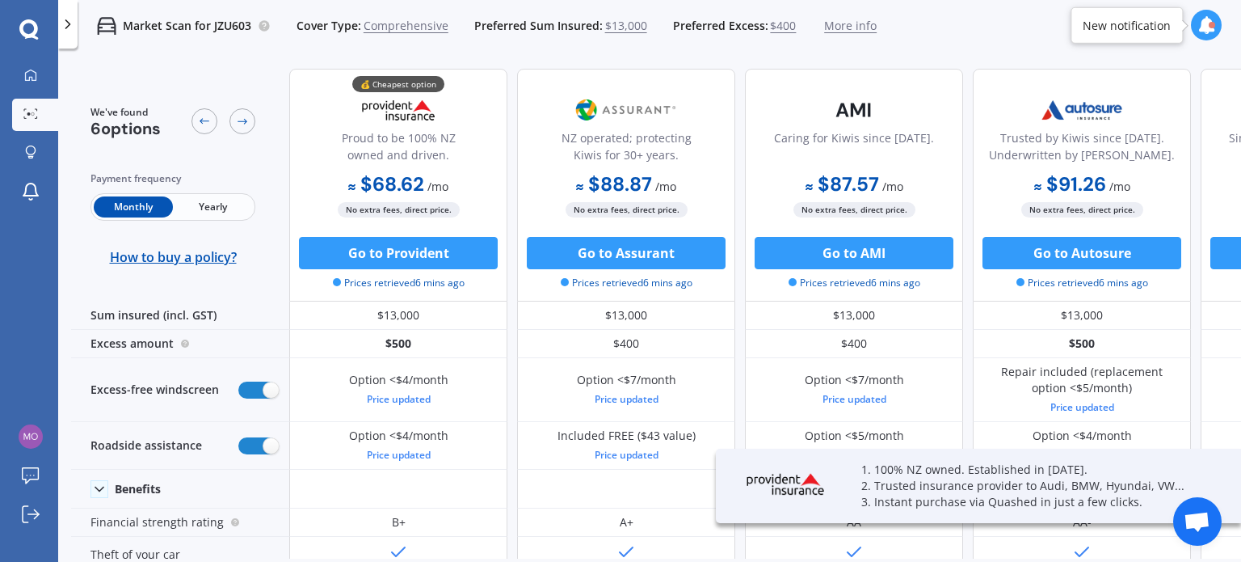
click at [208, 207] on span "Yearly" at bounding box center [212, 206] width 79 height 21
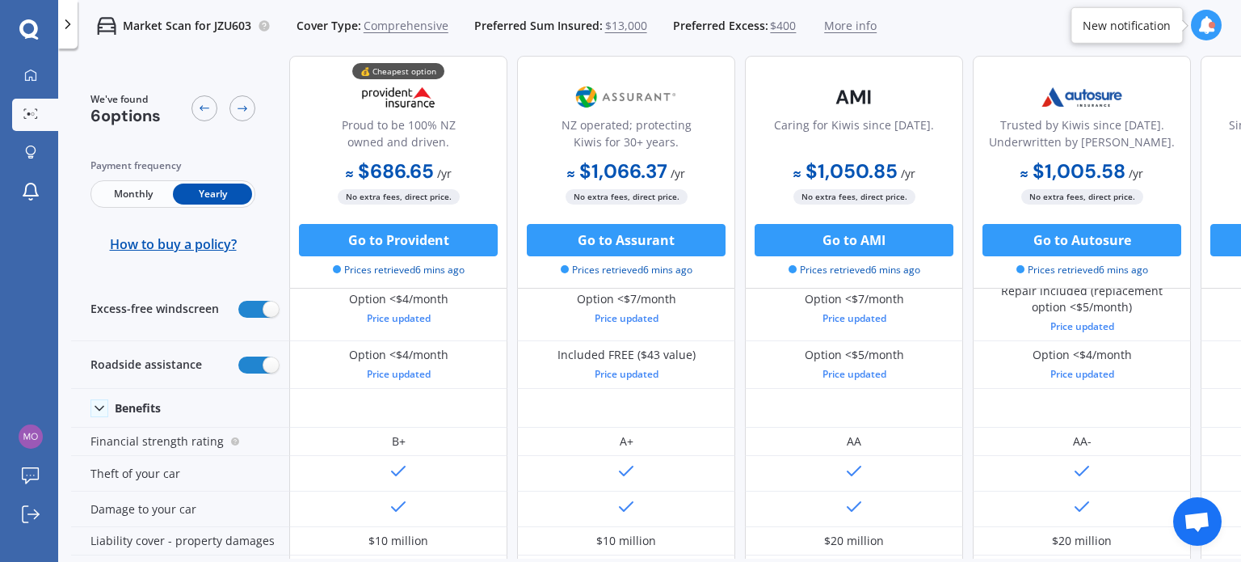
scroll to position [81, 414]
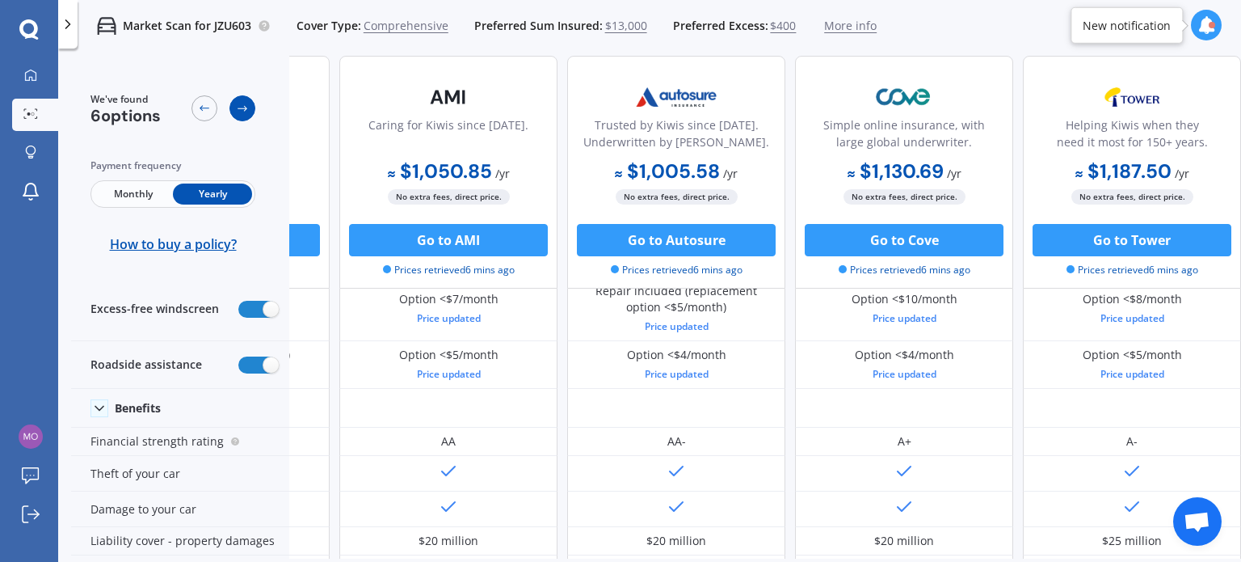
click at [242, 109] on icon at bounding box center [242, 108] width 13 height 13
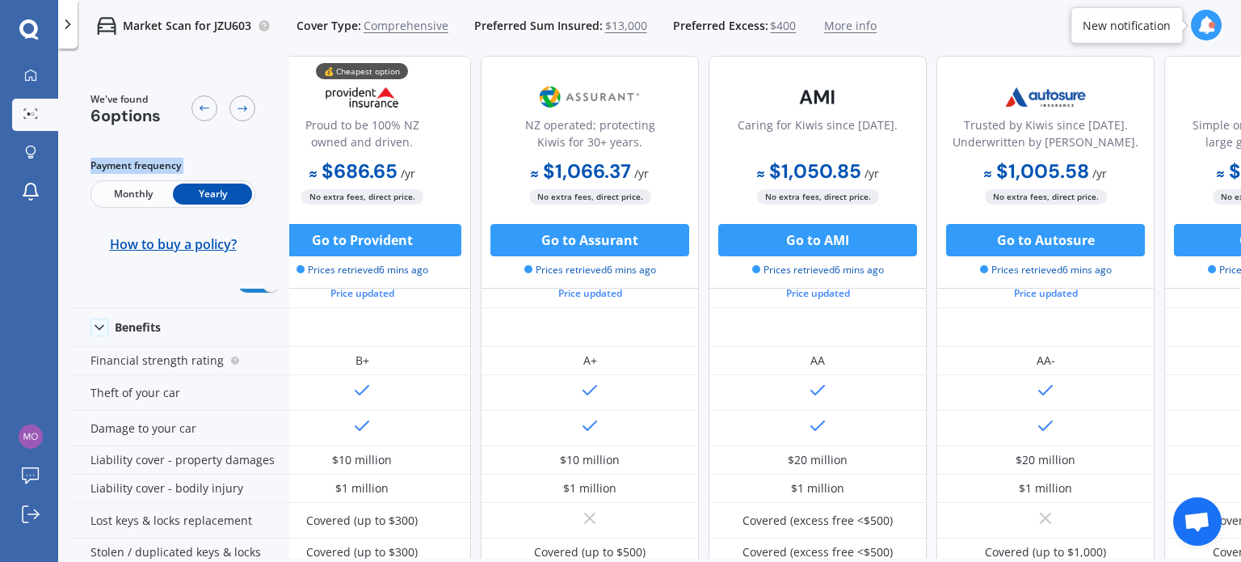
scroll to position [162, 0]
